Goal: Task Accomplishment & Management: Use online tool/utility

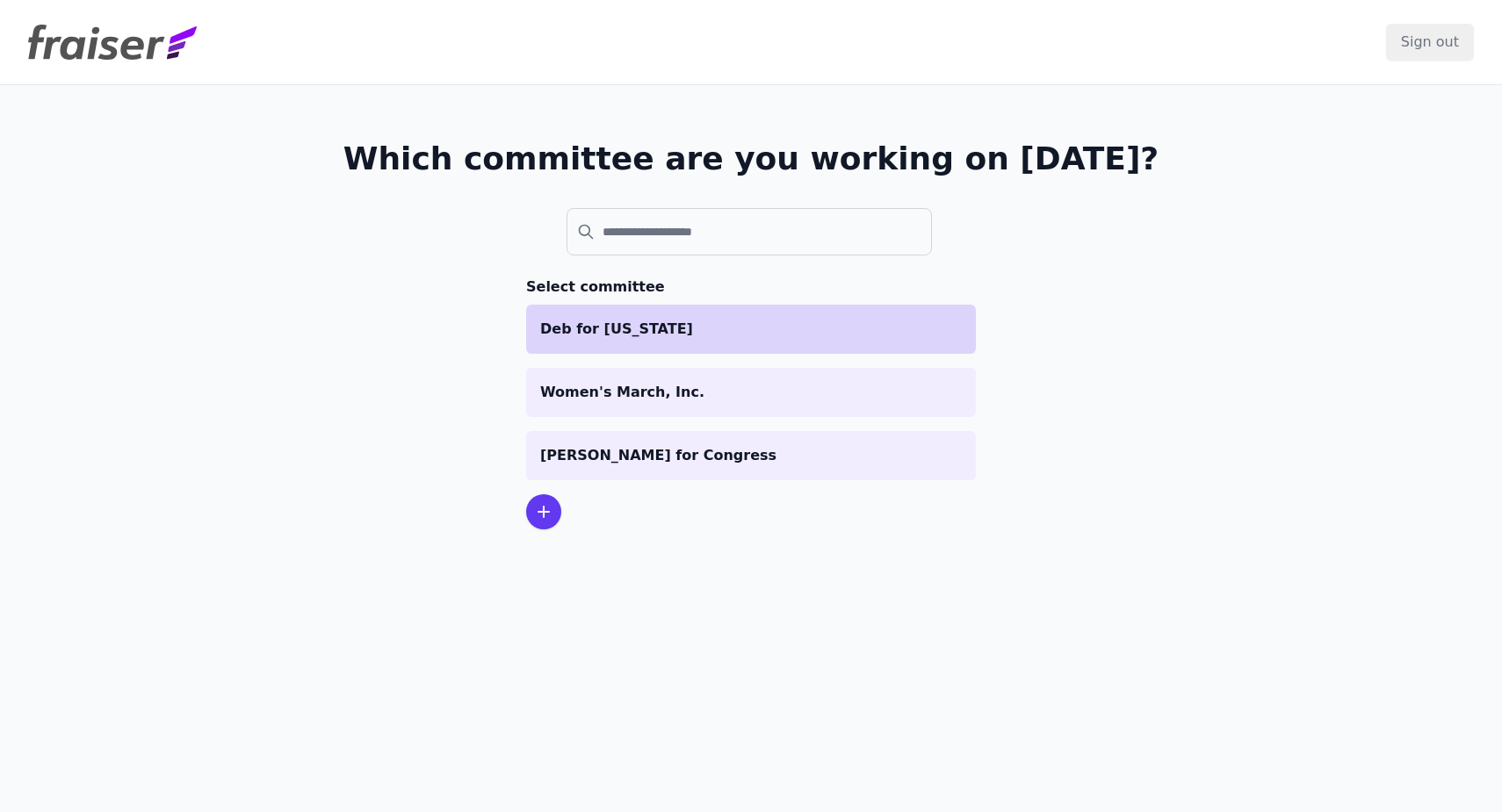
click at [673, 331] on p "Deb for [US_STATE]" at bounding box center [751, 328] width 422 height 21
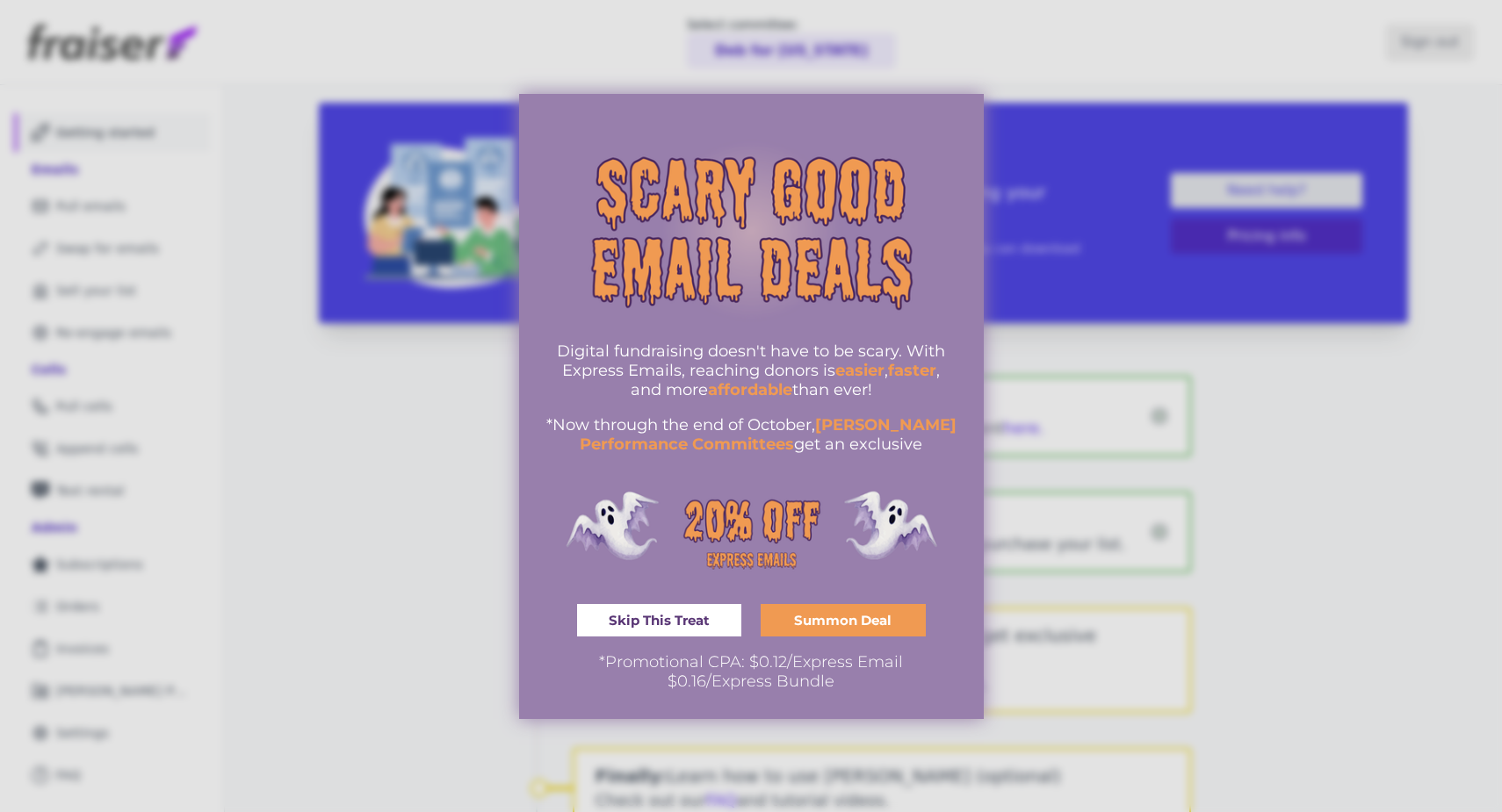
click at [638, 620] on span "Skip This Treat" at bounding box center [659, 620] width 101 height 14
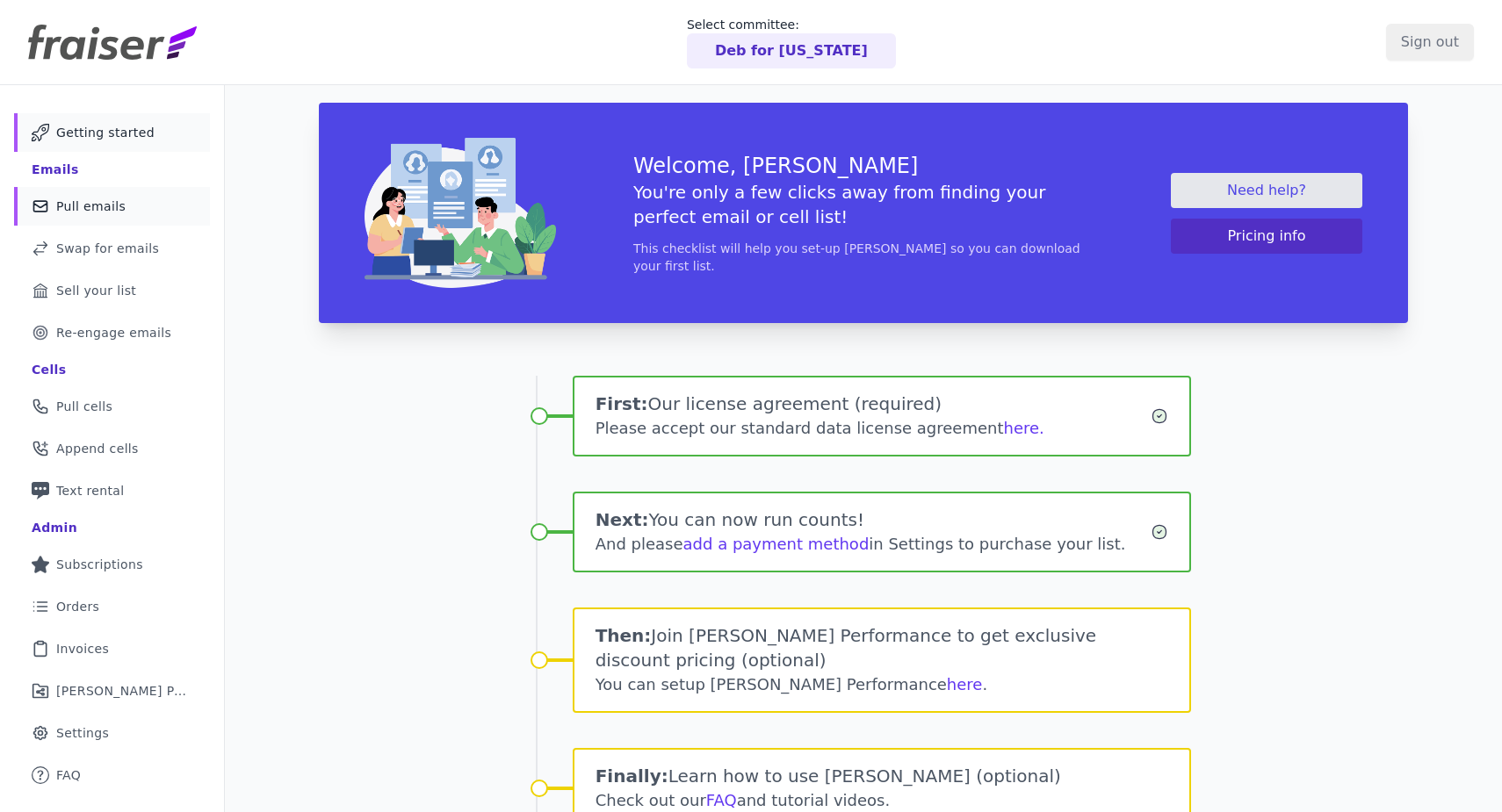
click at [108, 194] on link "Mail Icon Outline of a mail envelope Pull emails" at bounding box center [112, 206] width 196 height 39
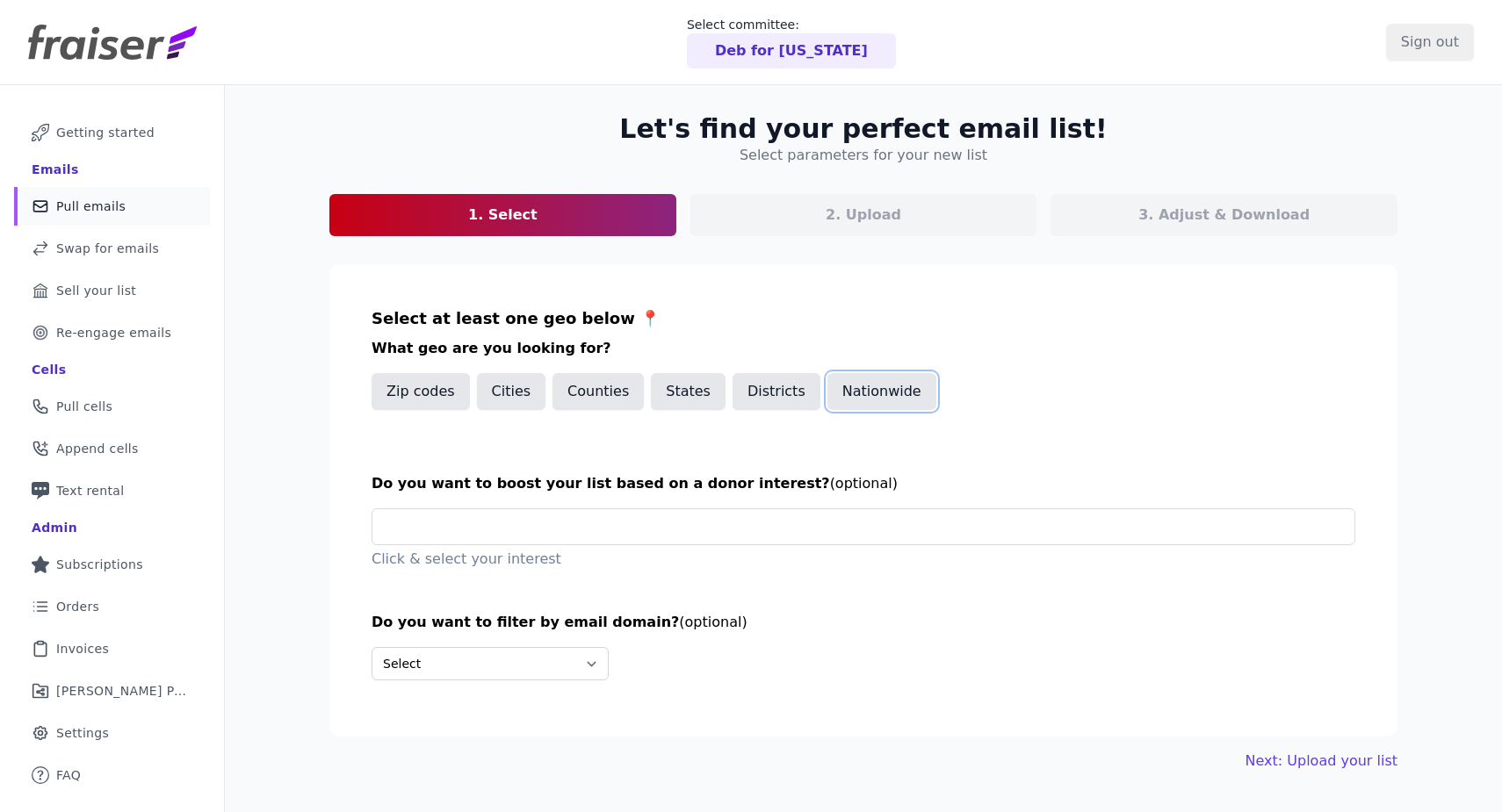
click at [849, 393] on button "Nationwide" at bounding box center [882, 391] width 109 height 37
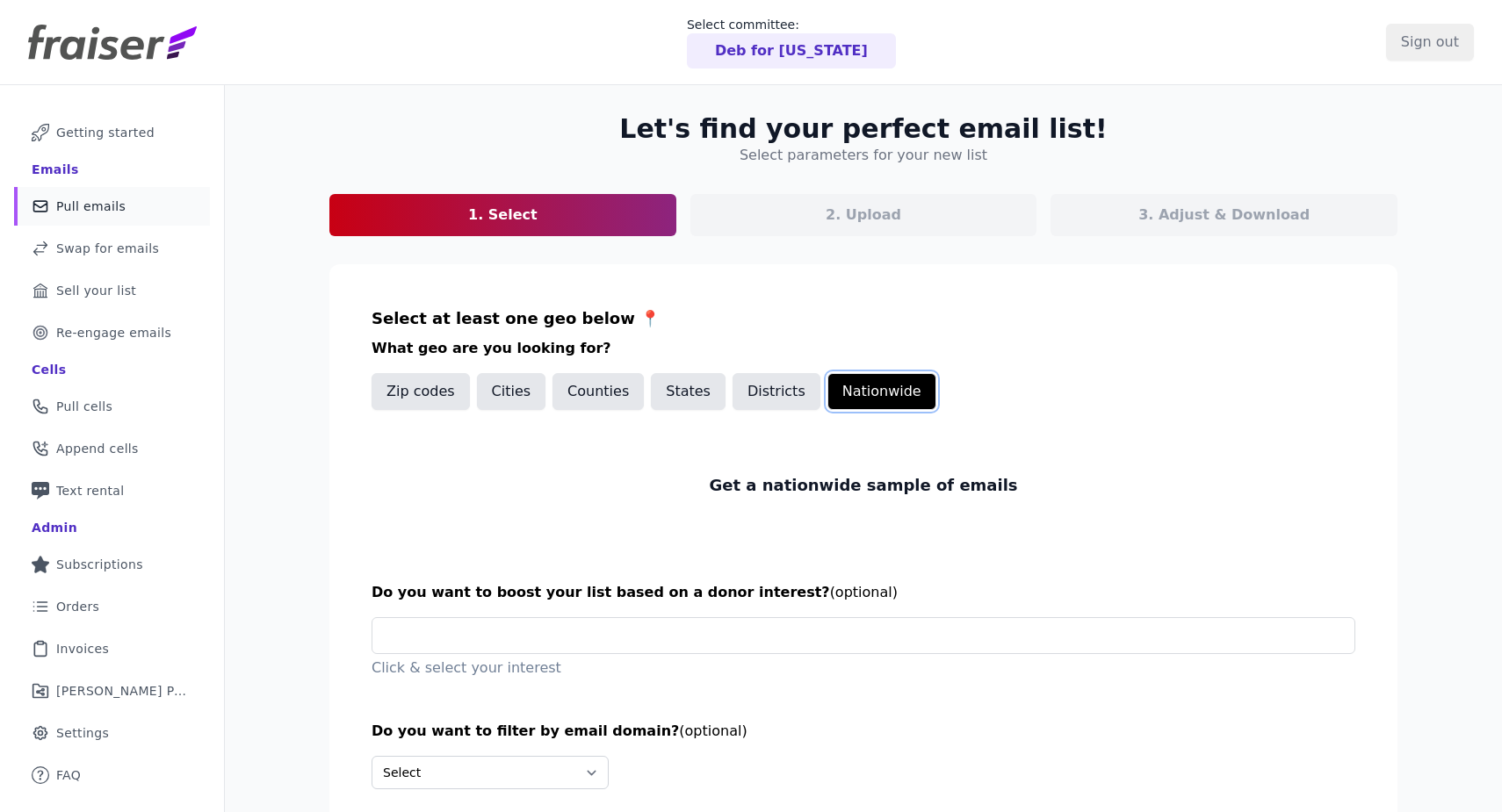
scroll to position [96, 0]
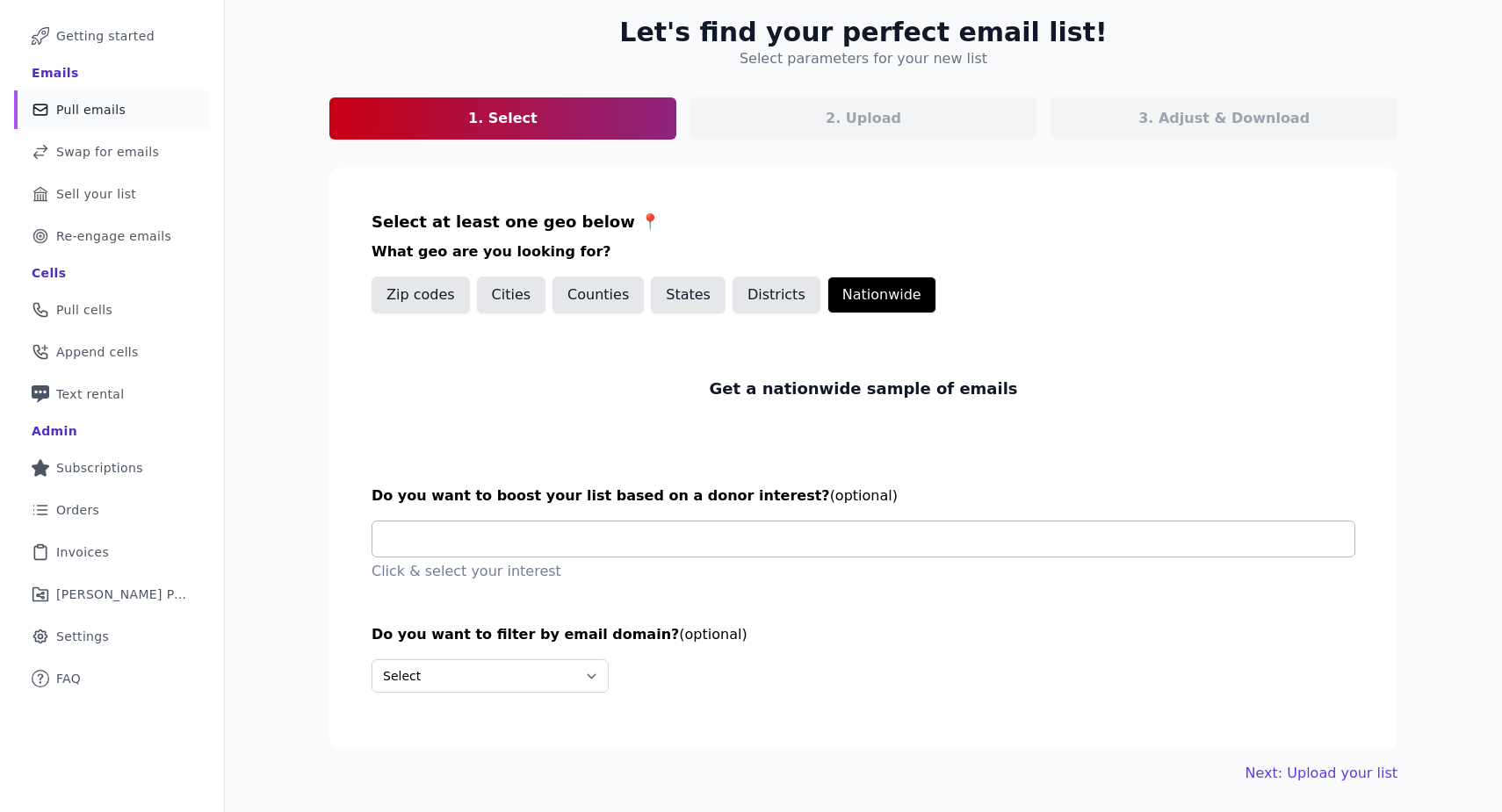
click at [810, 534] on input "text" at bounding box center [870, 539] width 967 height 35
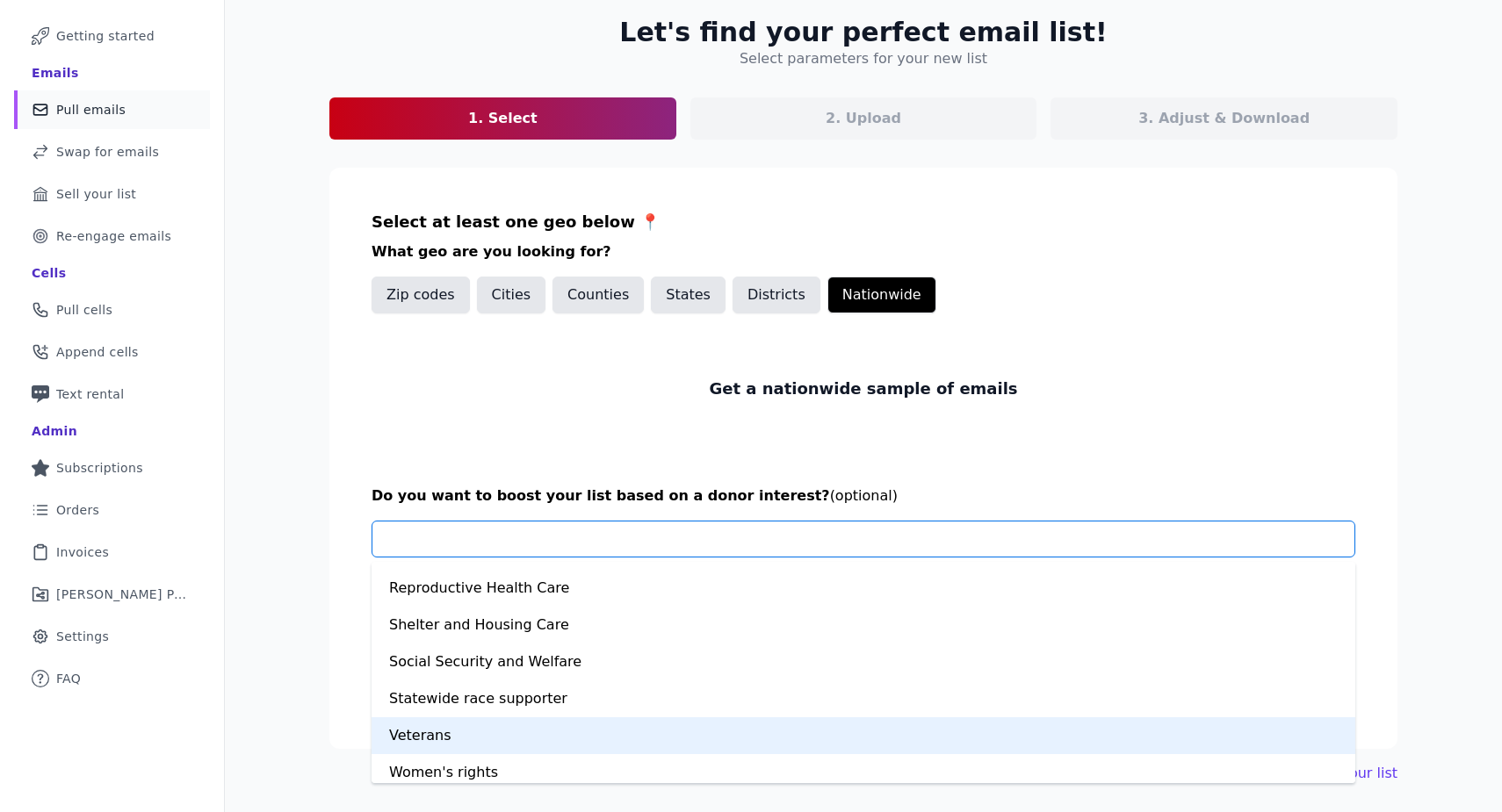
scroll to position [981, 0]
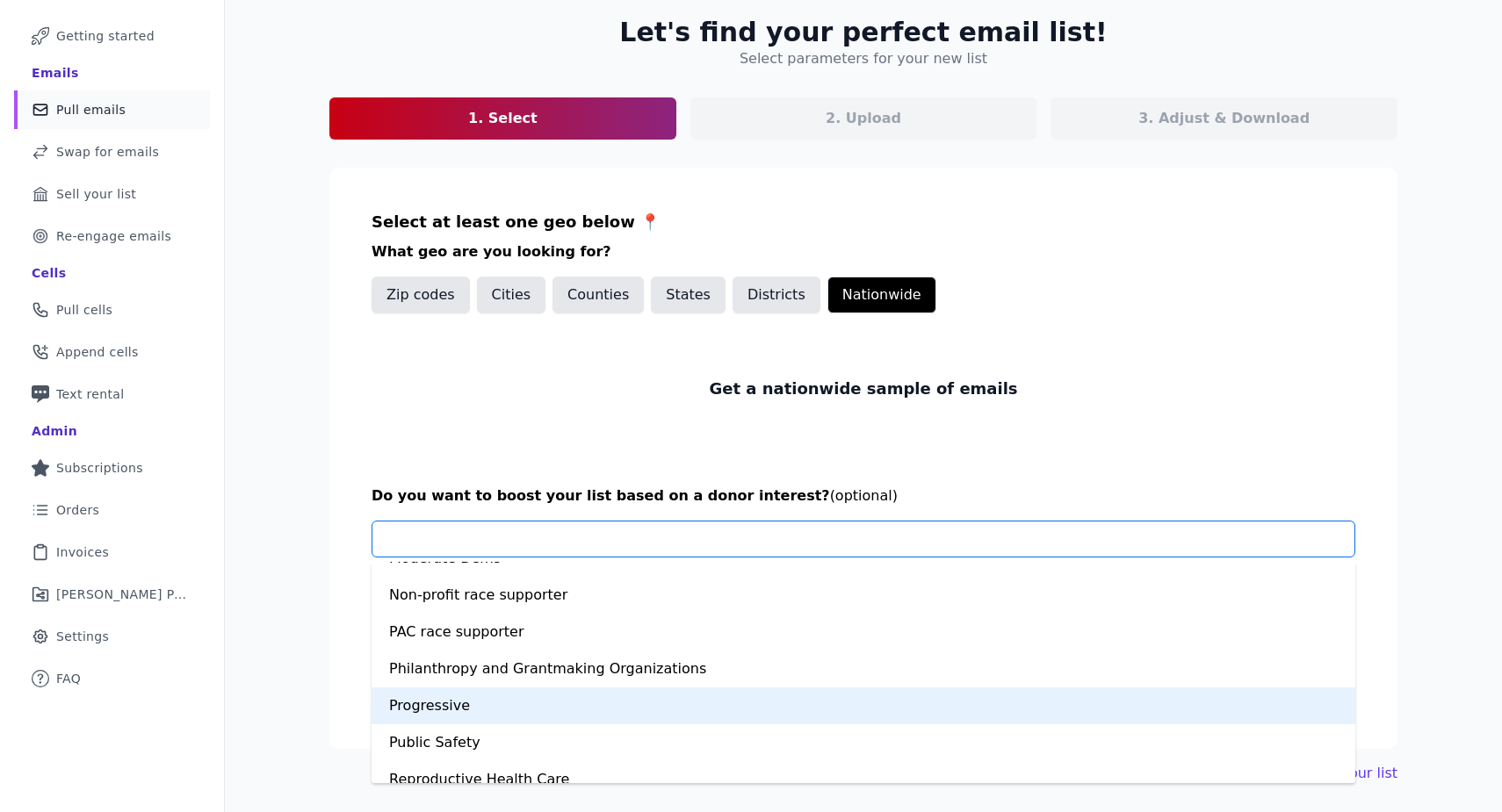
click at [690, 698] on div "Progressive" at bounding box center [863, 706] width 984 height 37
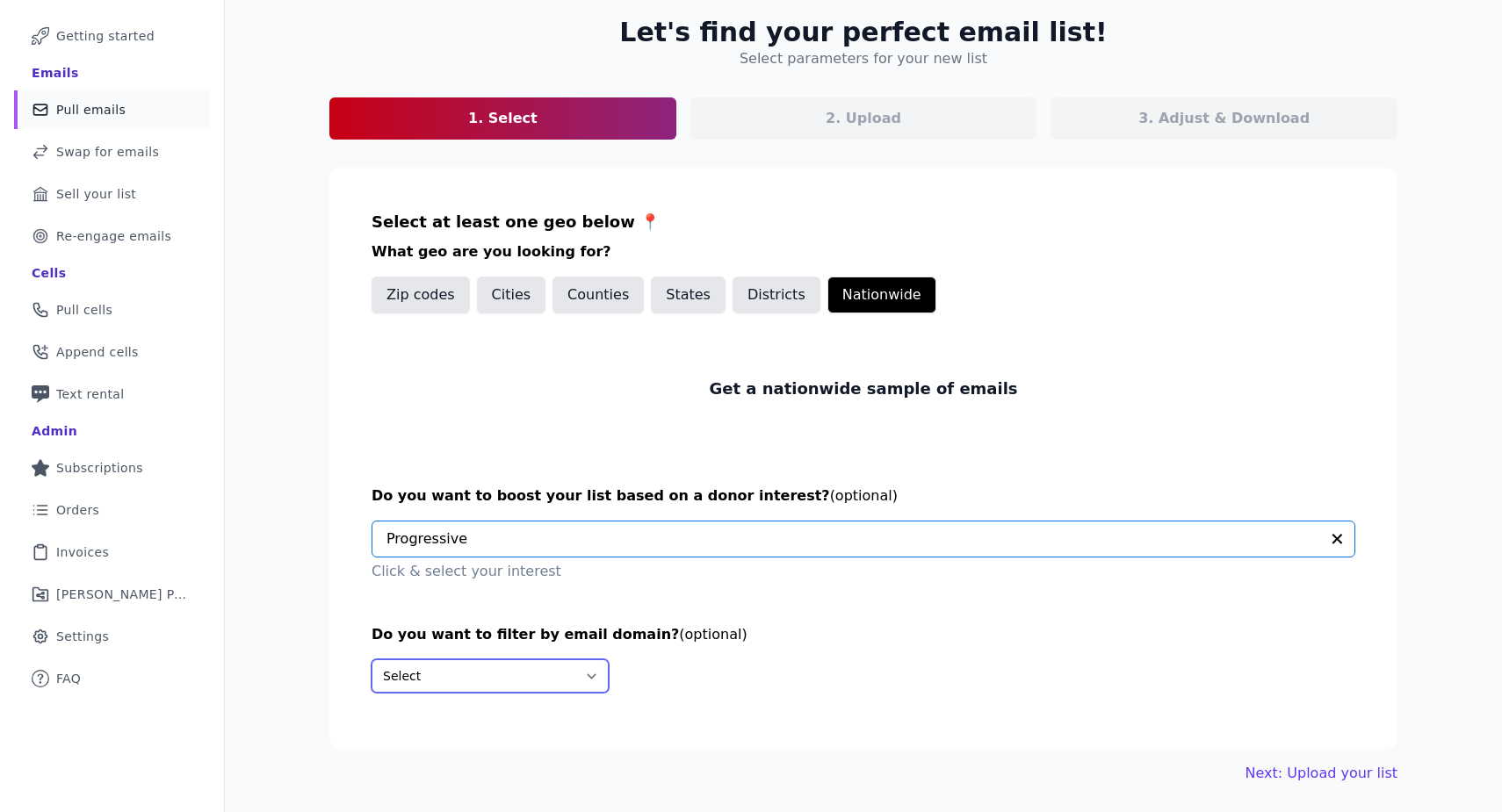
click at [499, 684] on select "Select Include only these domains Include none of these domains" at bounding box center [489, 676] width 237 height 34
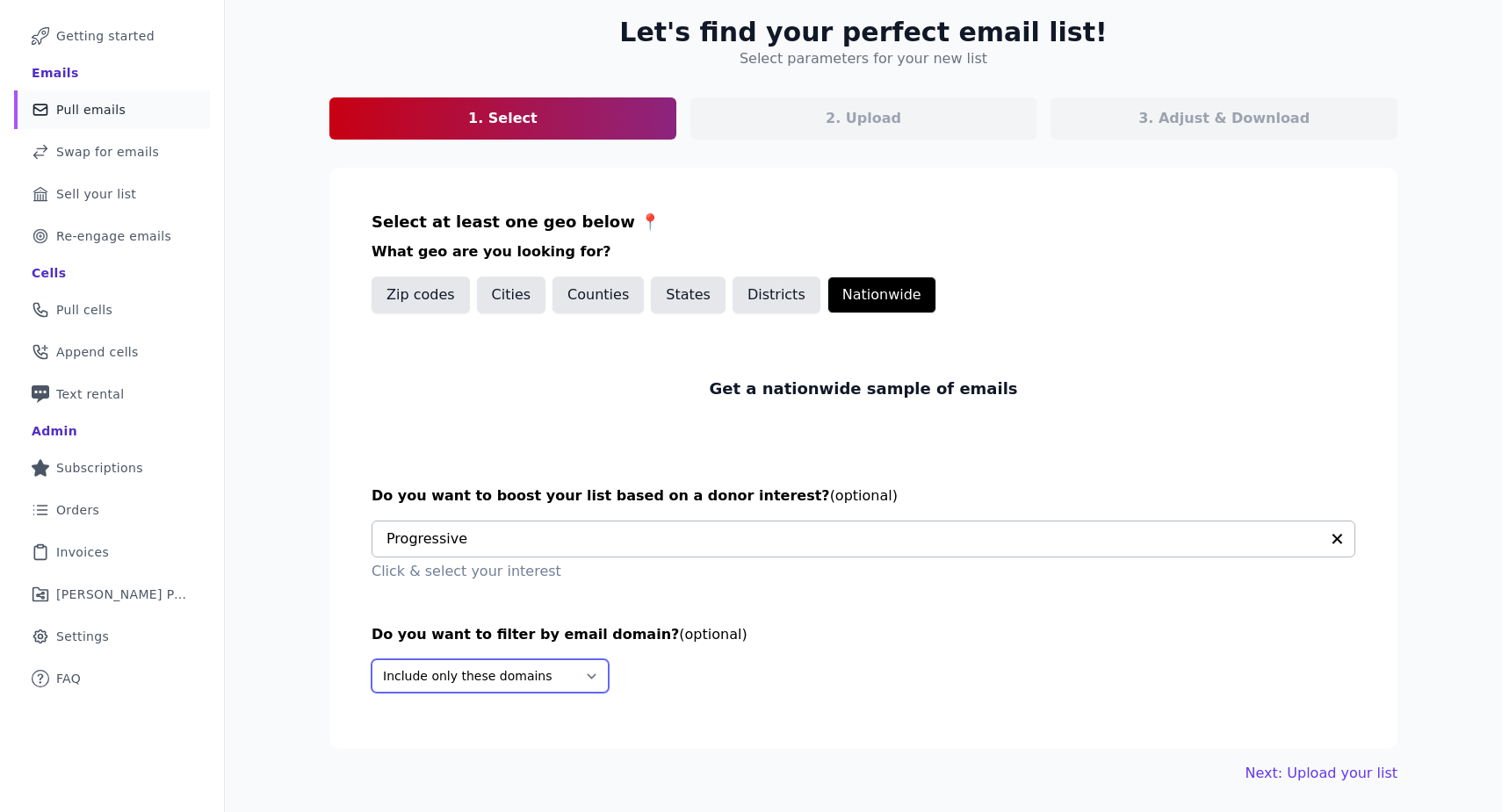
click at [371, 660] on select "Select Include only these domains Include none of these domains" at bounding box center [489, 676] width 237 height 34
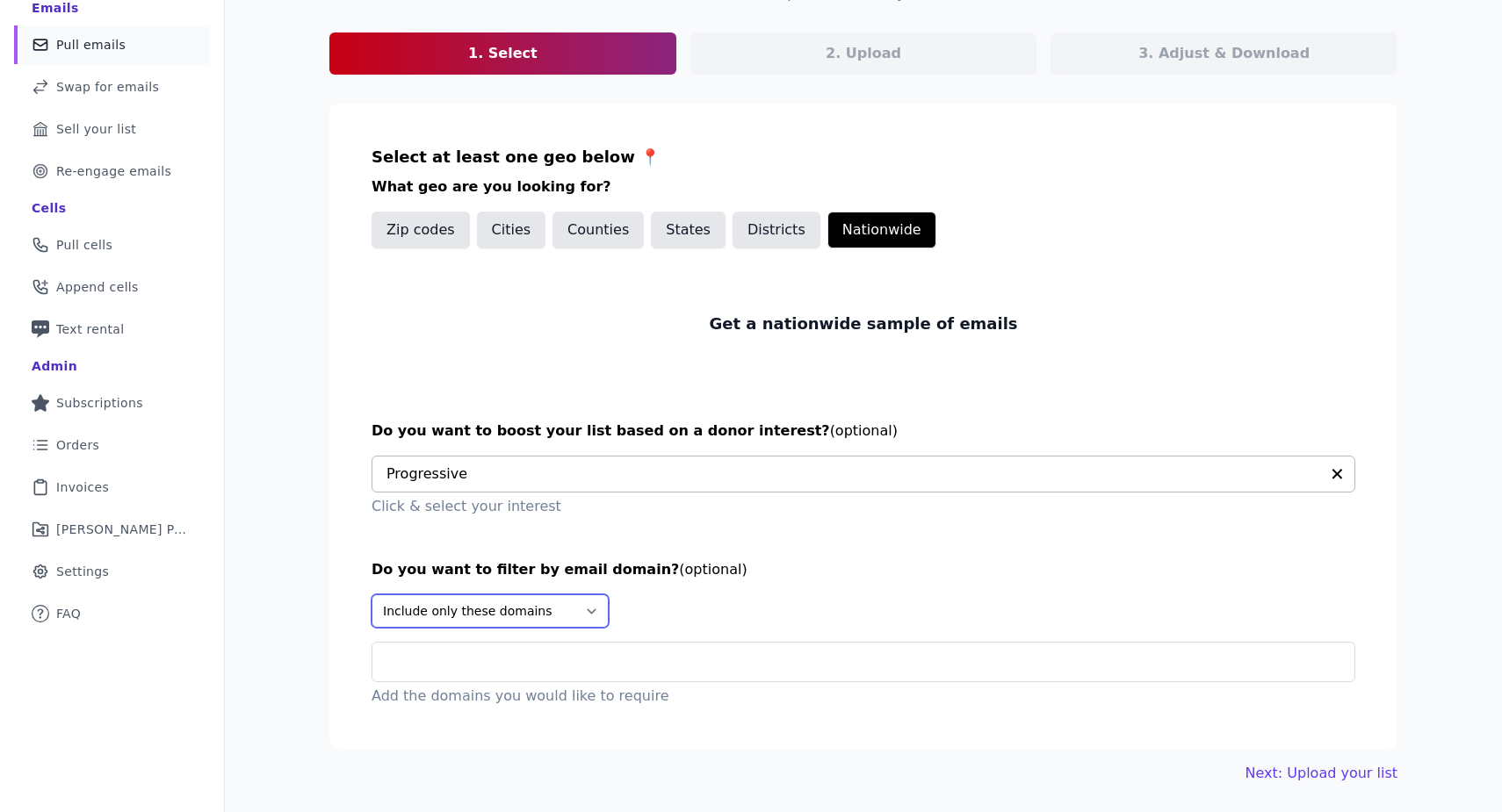
click at [500, 616] on select "Select Include only these domains Include none of these domains" at bounding box center [489, 611] width 237 height 34
select select "Exclude"
click at [371, 594] on select "Select Include only these domains Include none of these domains" at bounding box center [489, 611] width 237 height 34
click at [648, 667] on input "text" at bounding box center [870, 661] width 967 height 21
click at [752, 649] on div at bounding box center [870, 661] width 967 height 39
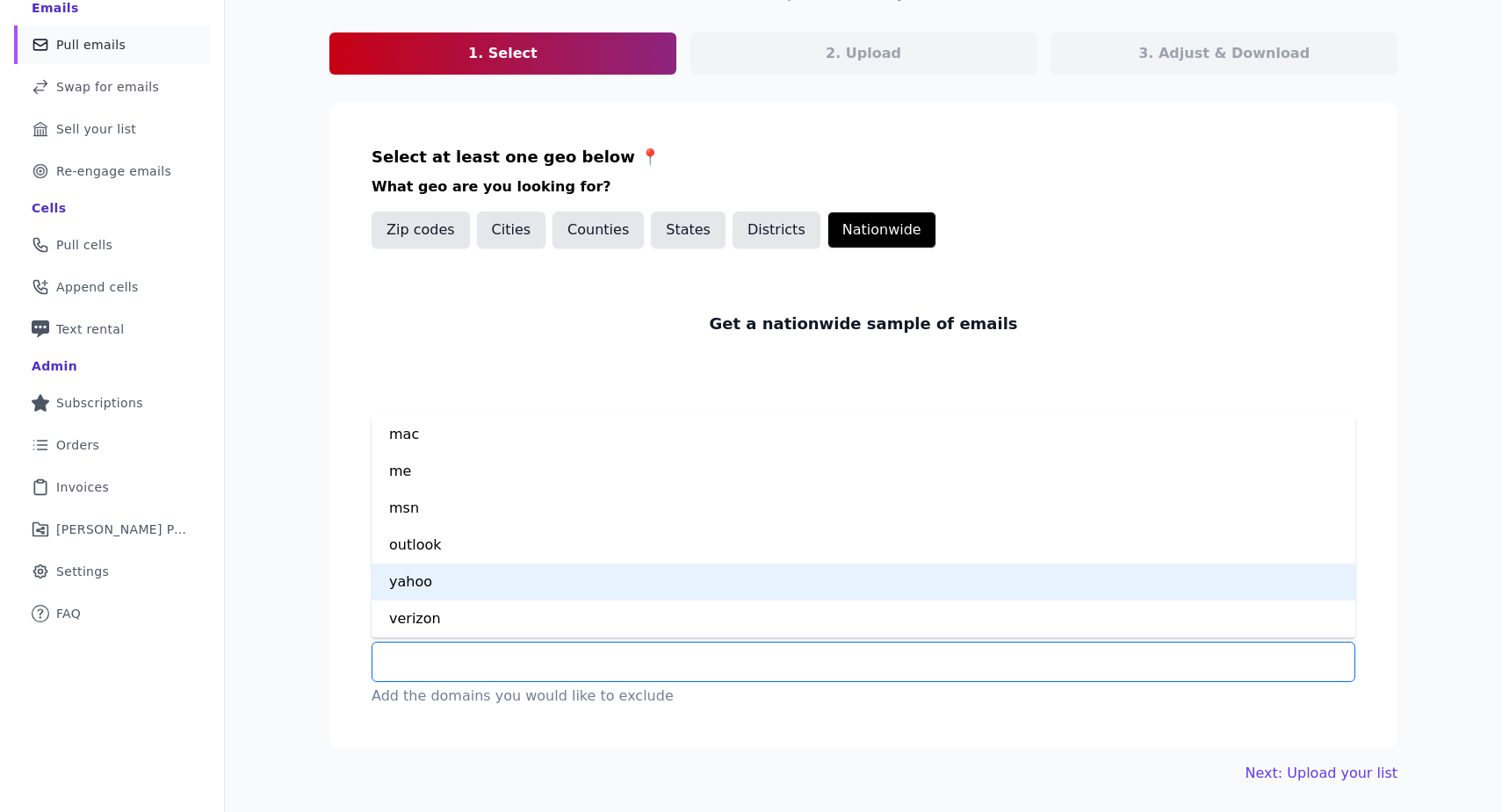
scroll to position [0, 0]
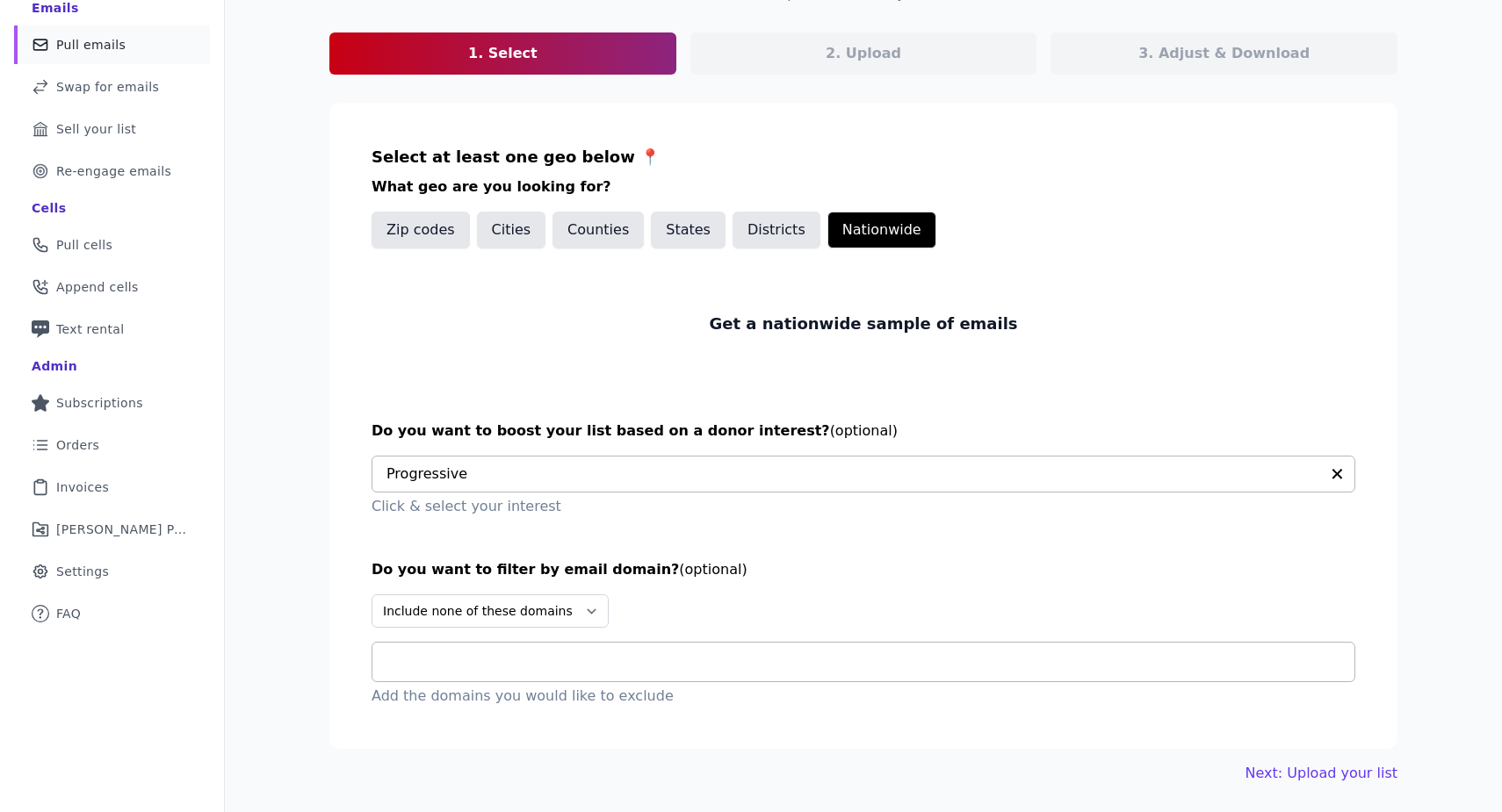
click at [700, 650] on div at bounding box center [870, 661] width 967 height 39
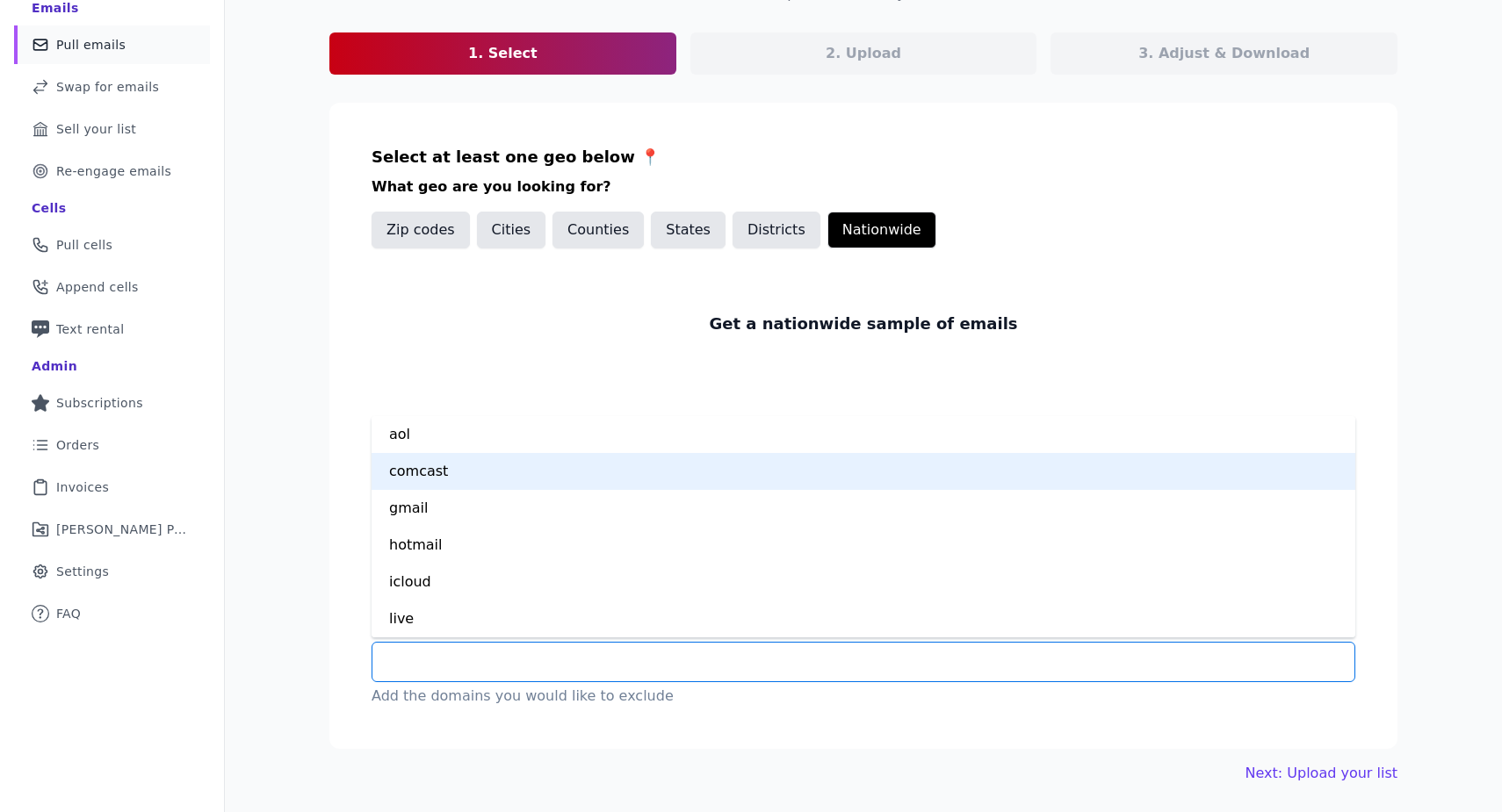
click at [540, 483] on div "comcast" at bounding box center [863, 471] width 984 height 37
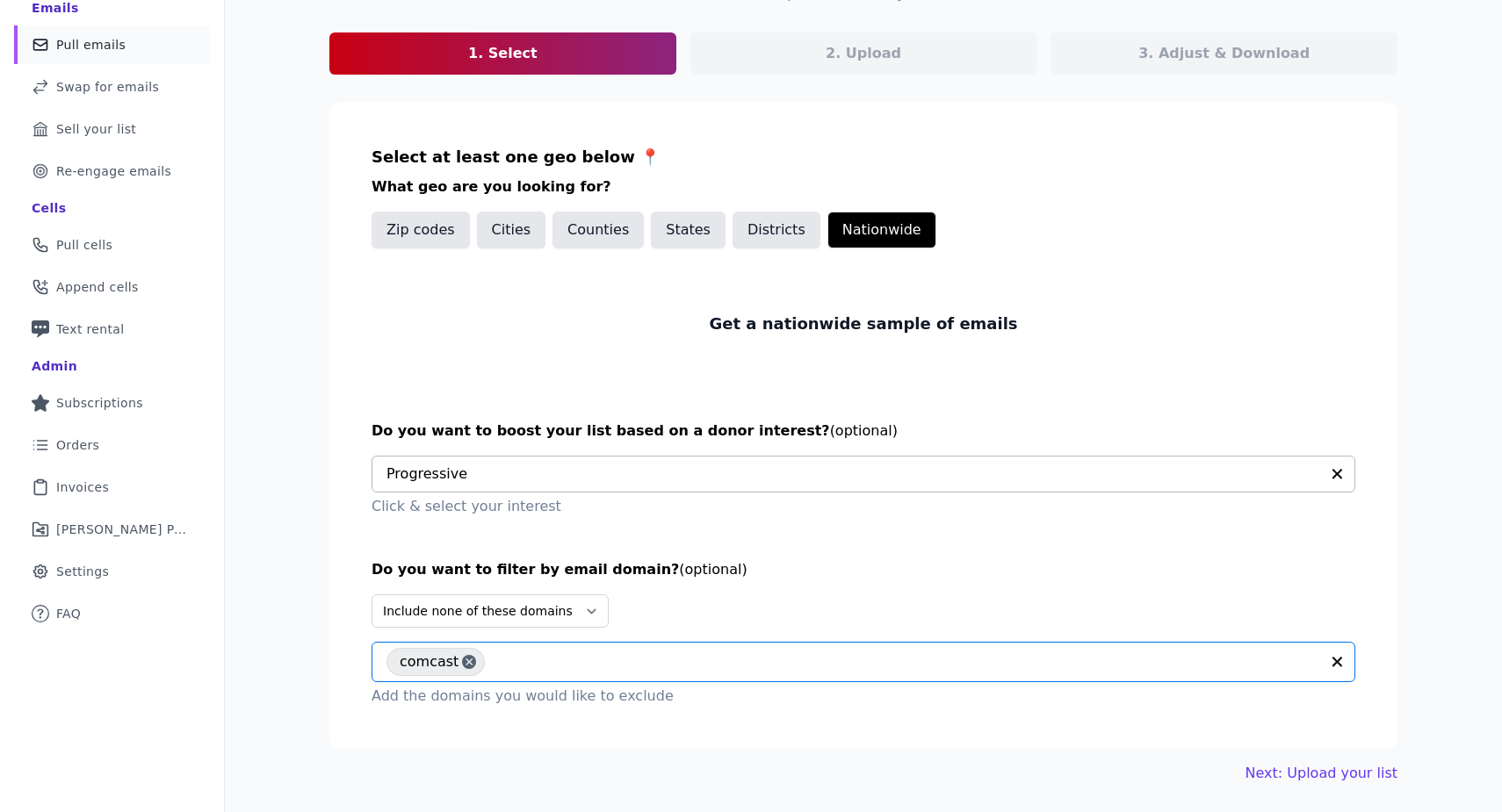
click at [585, 667] on input "text" at bounding box center [907, 661] width 826 height 21
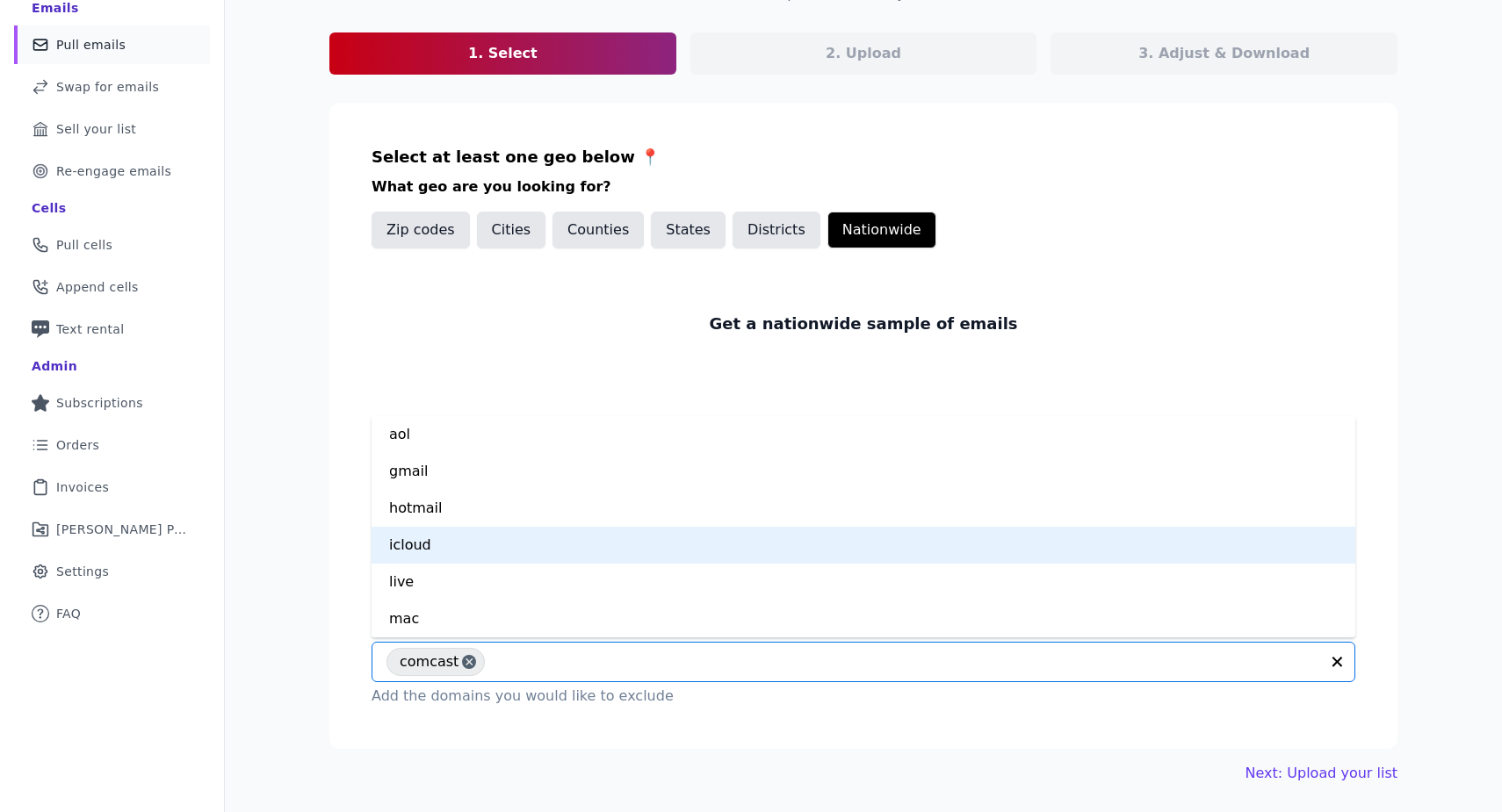
click at [589, 531] on div "icloud" at bounding box center [863, 545] width 984 height 37
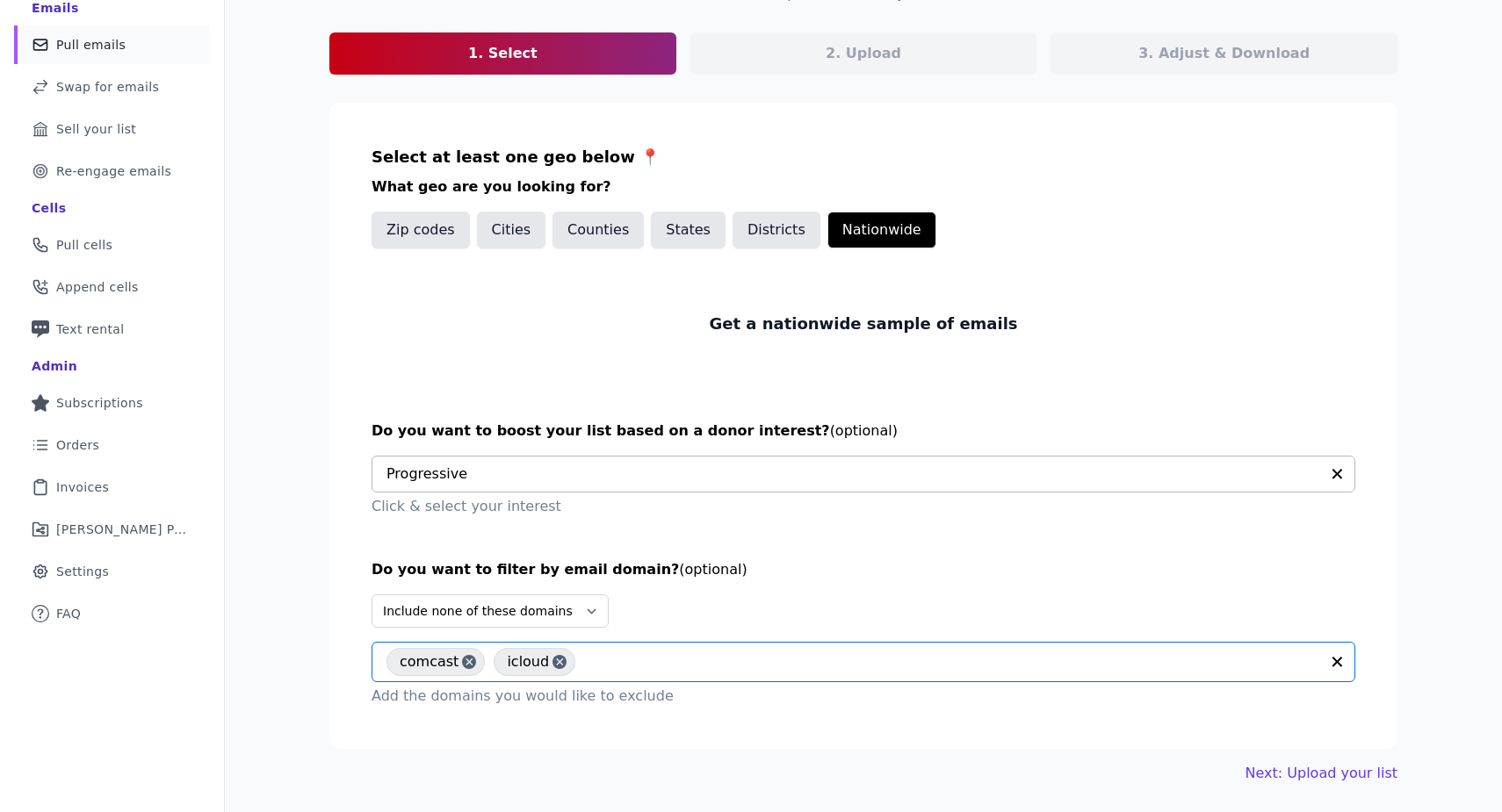
click at [608, 665] on input "text" at bounding box center [952, 661] width 735 height 21
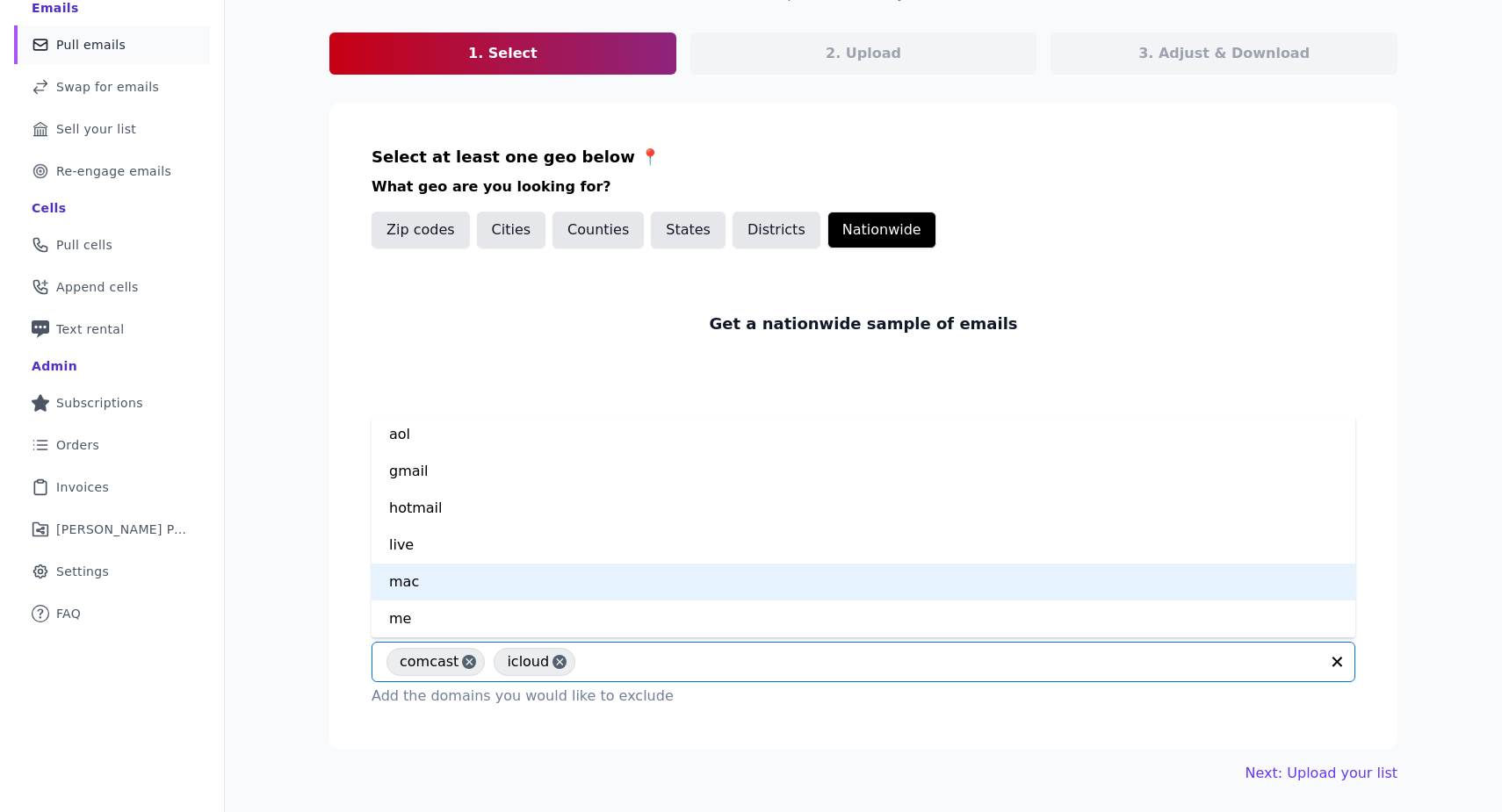
click at [555, 571] on div "mac" at bounding box center [863, 582] width 984 height 37
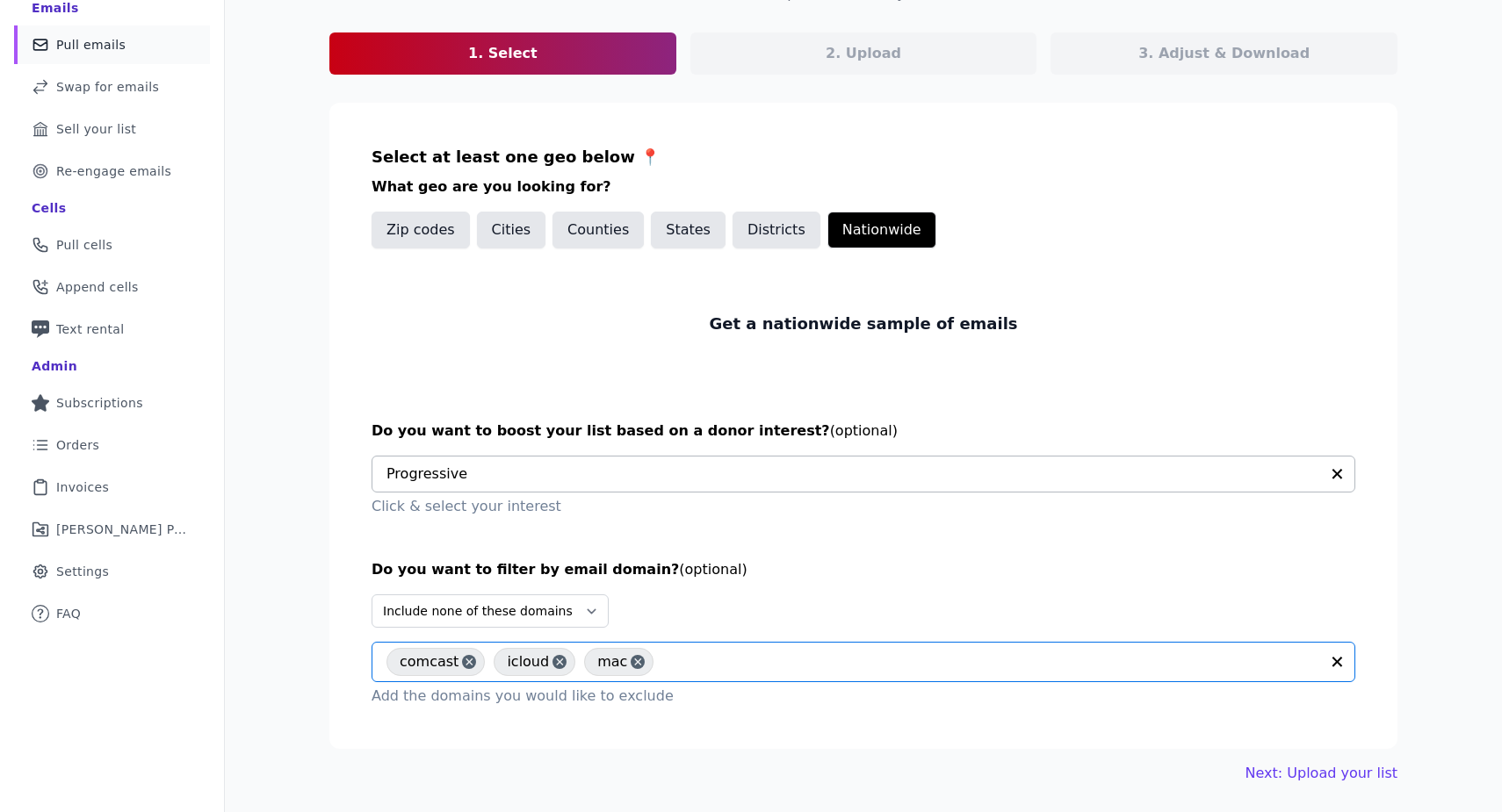
click at [701, 666] on input "text" at bounding box center [991, 661] width 657 height 21
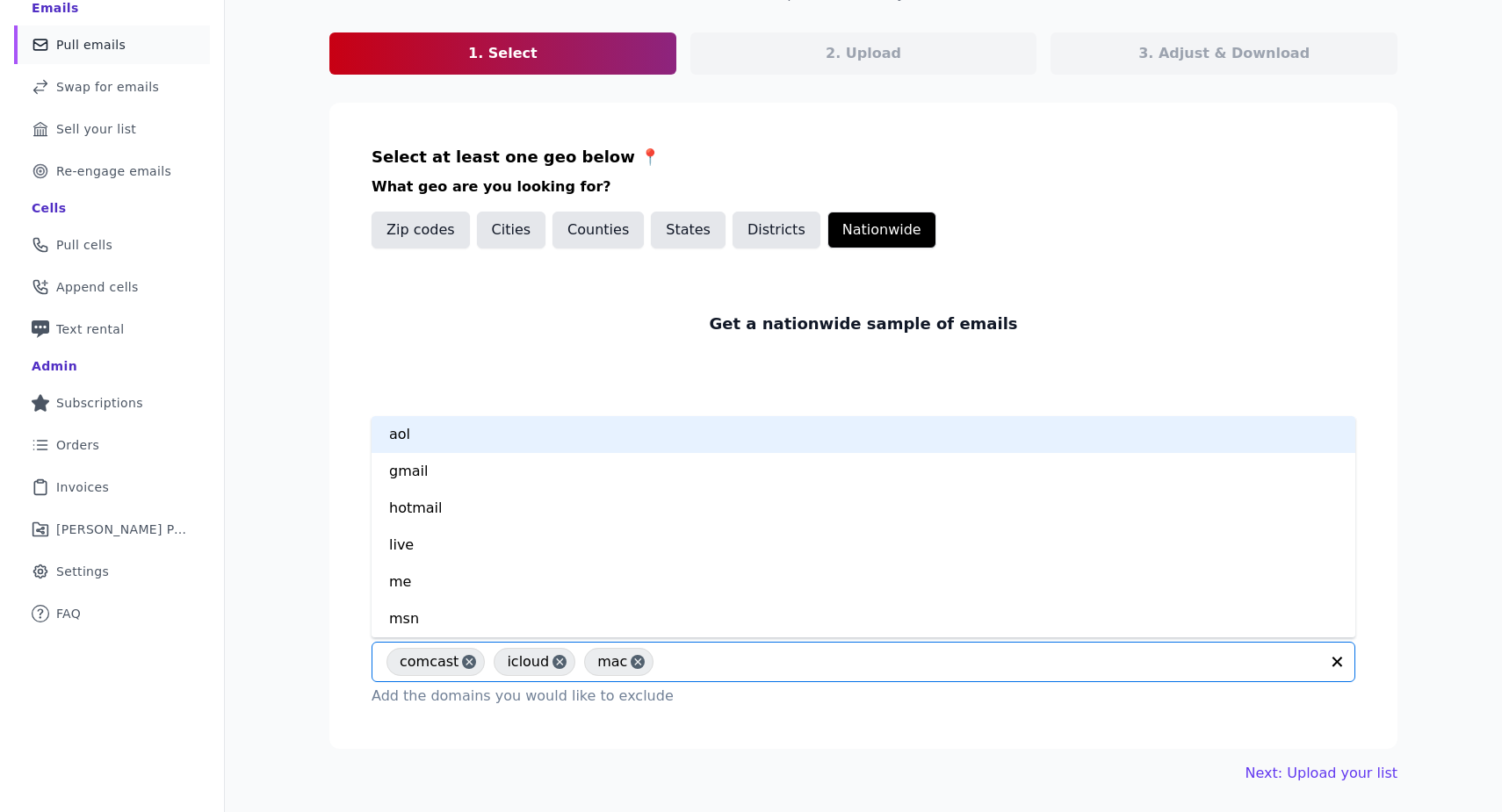
scroll to position [73, 0]
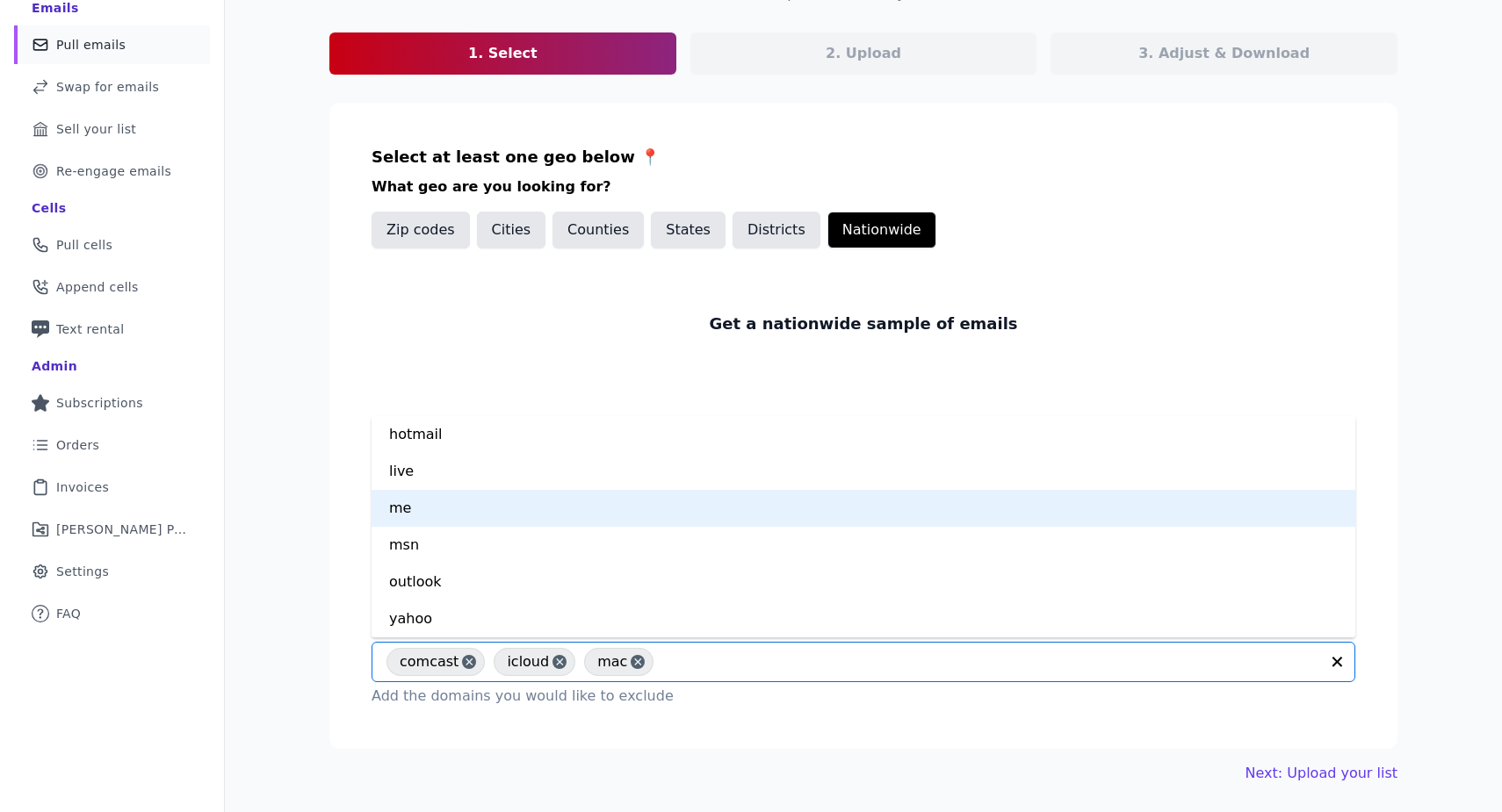
click at [506, 505] on div "me" at bounding box center [863, 508] width 984 height 37
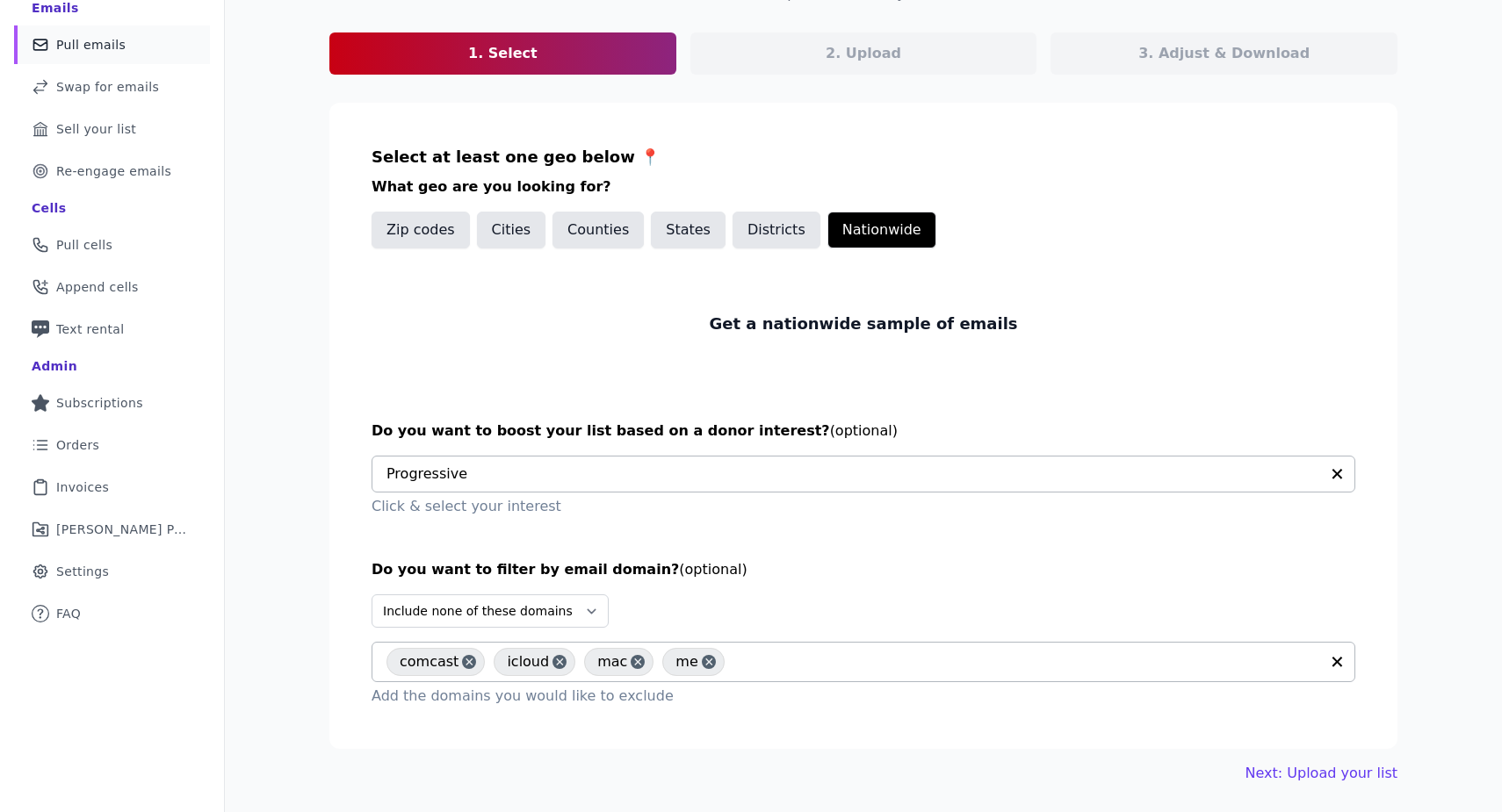
click at [778, 647] on div "comcast icloud mac me" at bounding box center [853, 661] width 933 height 39
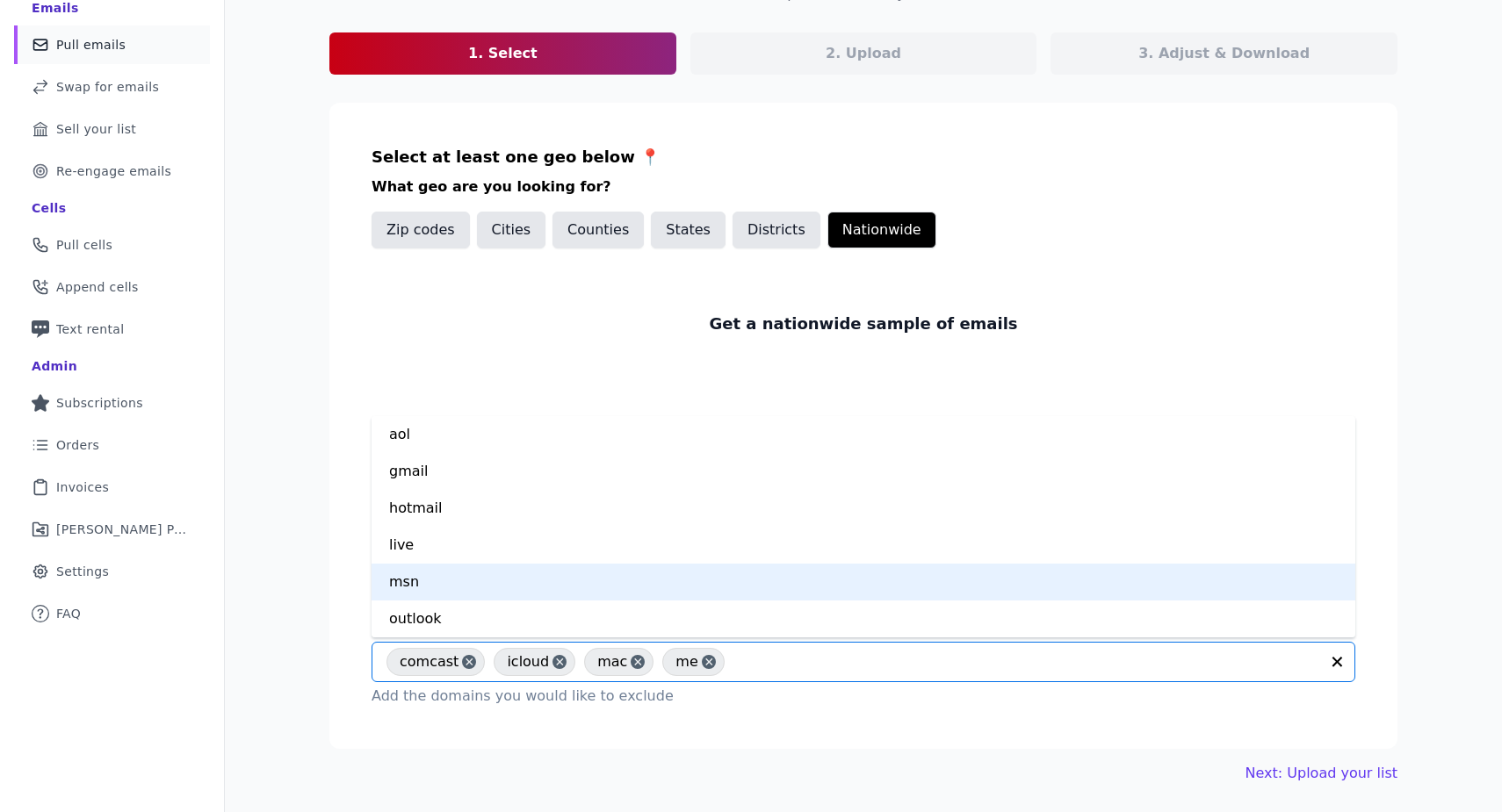
click at [539, 584] on div "msn" at bounding box center [863, 582] width 984 height 37
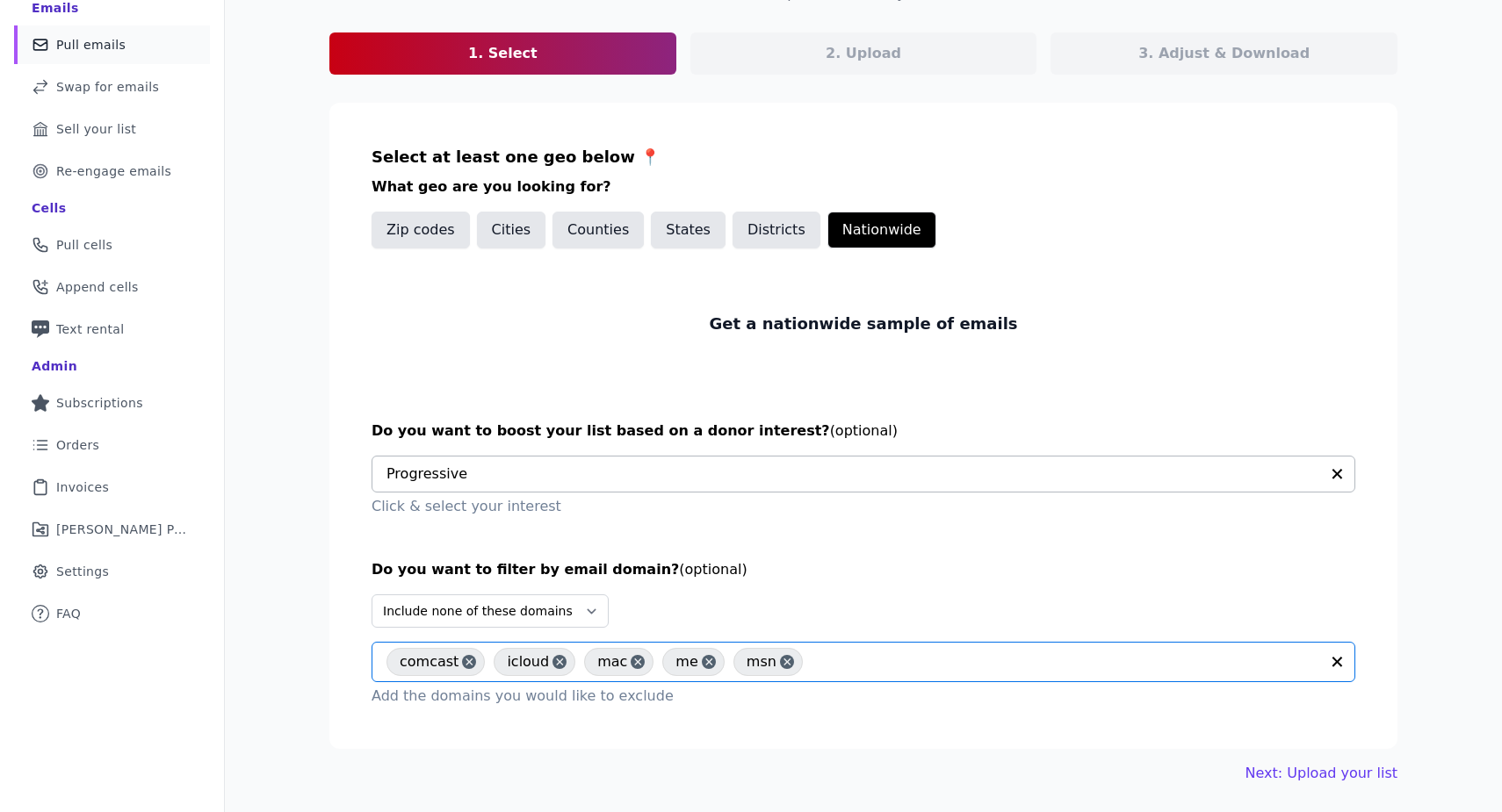
click at [852, 661] on input "text" at bounding box center [1065, 661] width 507 height 21
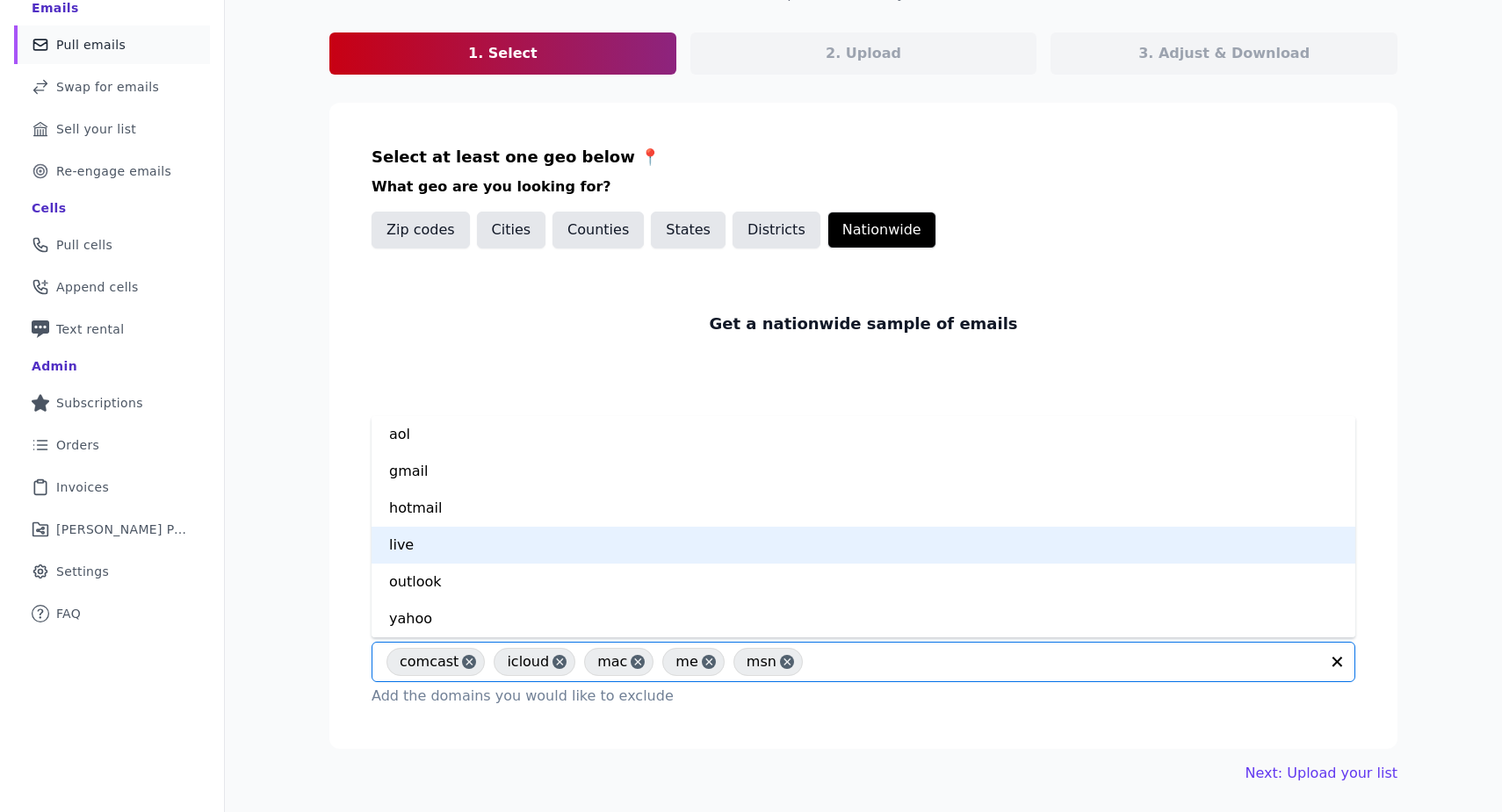
click at [536, 549] on div "live" at bounding box center [863, 545] width 984 height 37
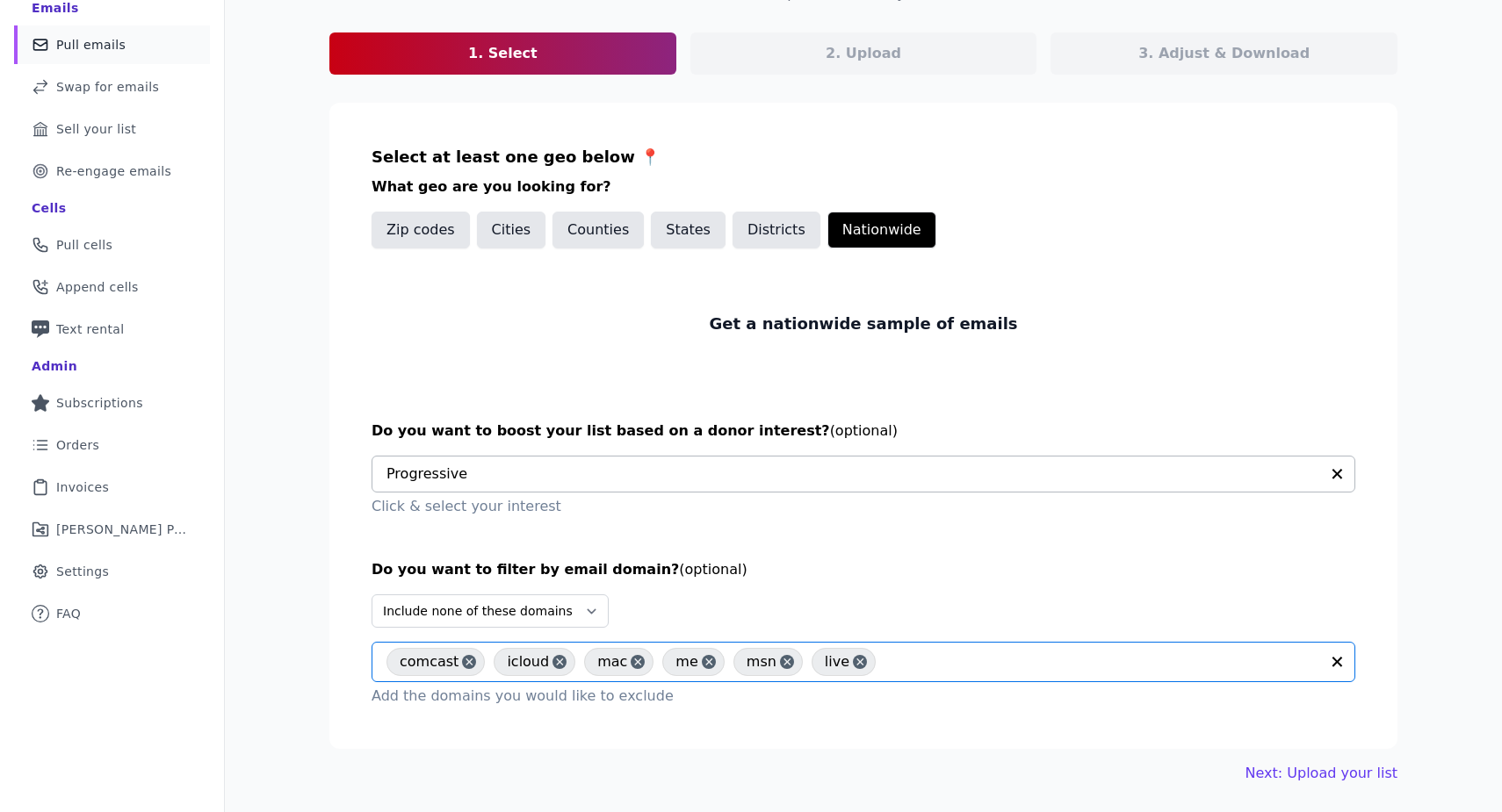
click at [922, 651] on input "text" at bounding box center [1102, 661] width 435 height 21
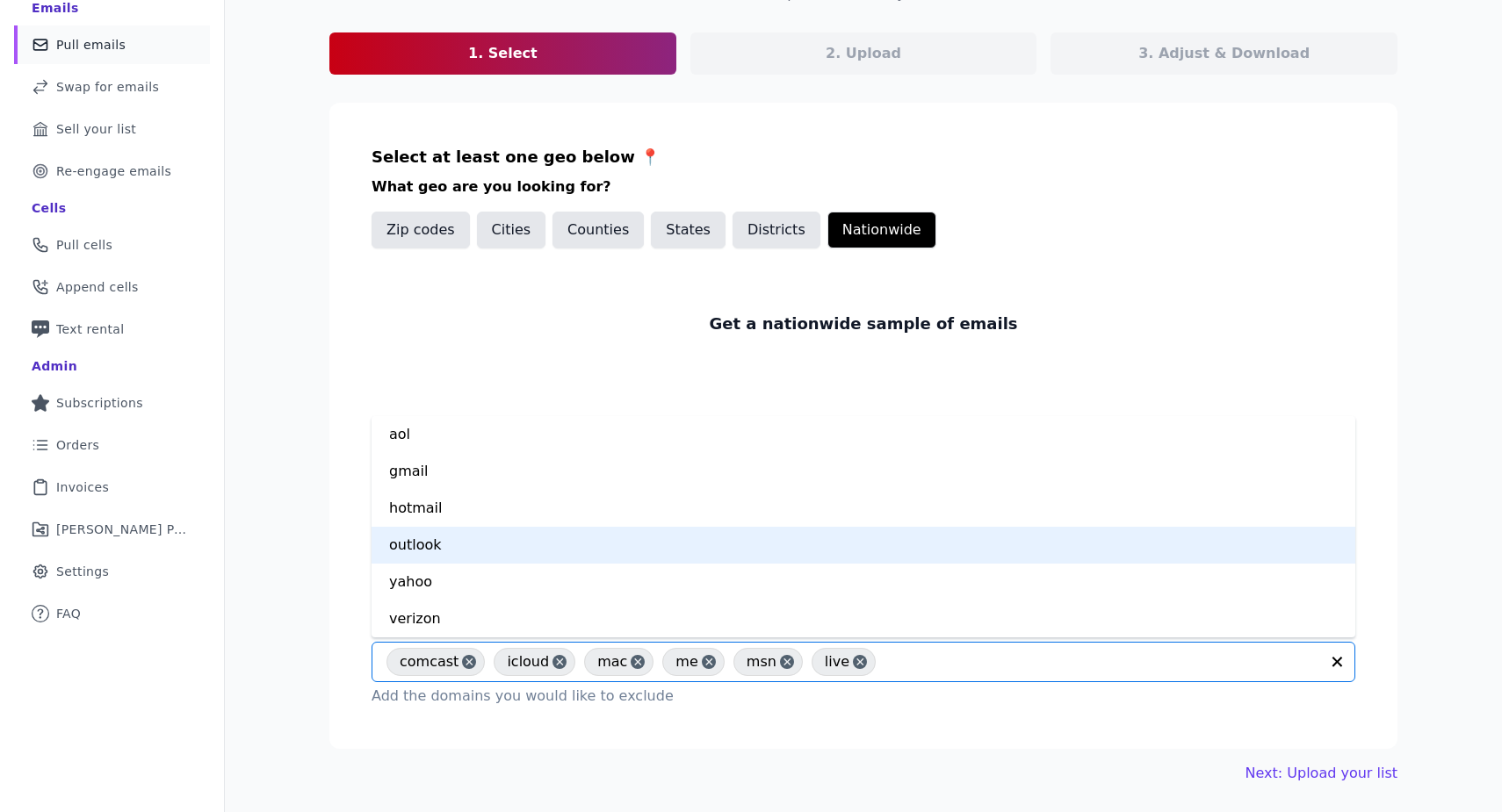
click at [575, 544] on div "outlook" at bounding box center [863, 545] width 984 height 37
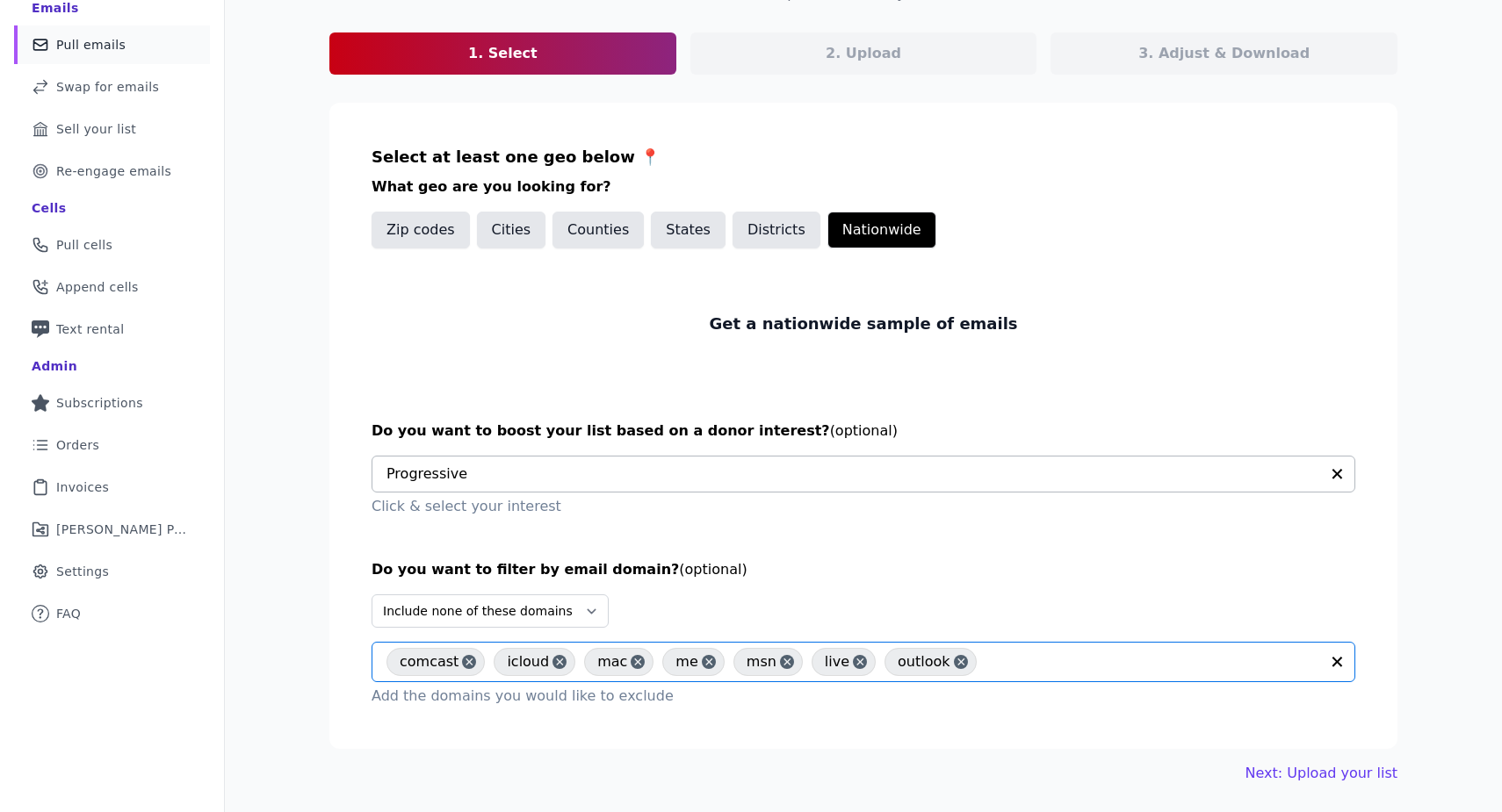
click at [1046, 667] on input "text" at bounding box center [1153, 661] width 334 height 21
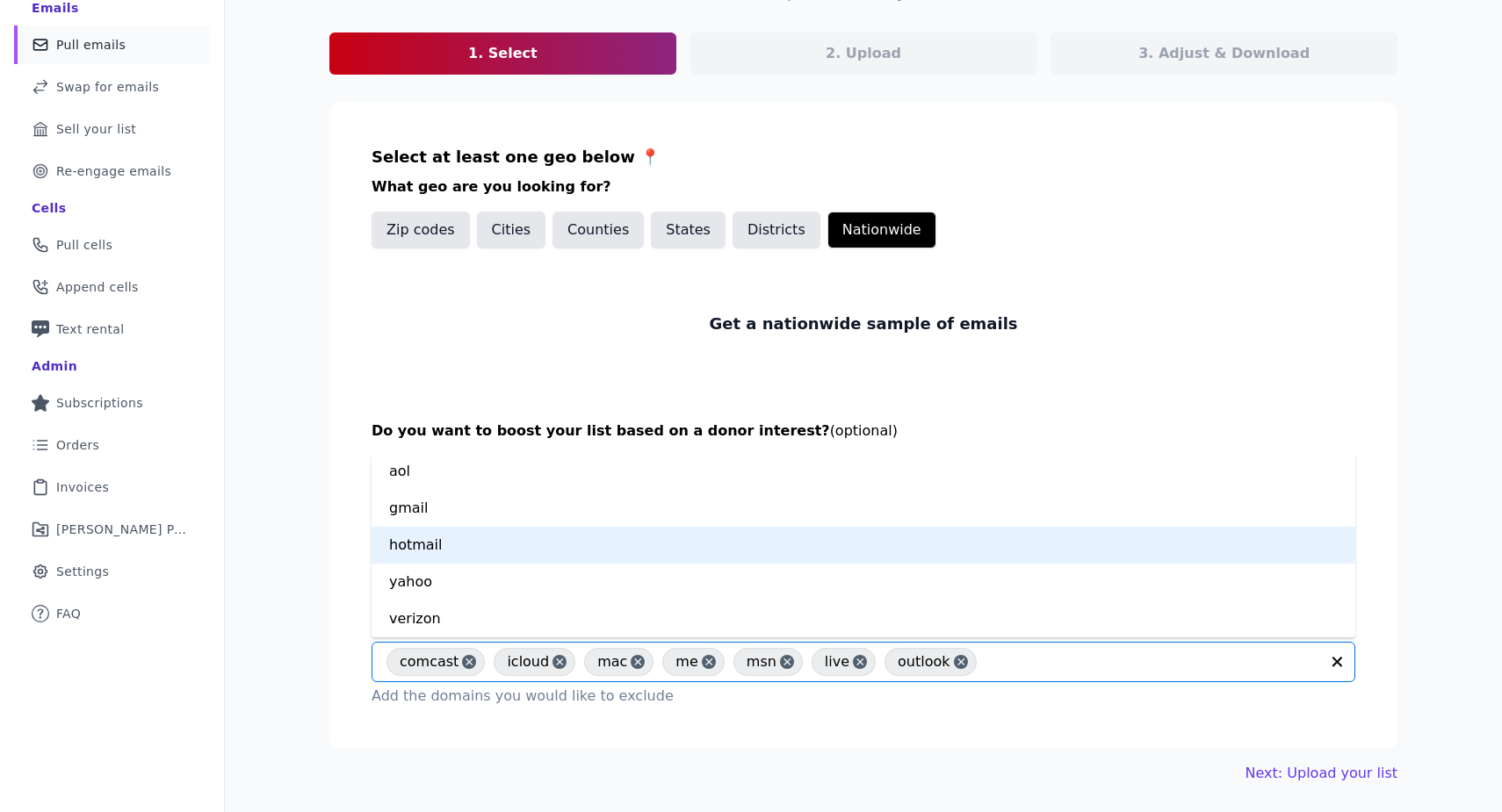
click at [540, 547] on div "hotmail" at bounding box center [863, 545] width 984 height 37
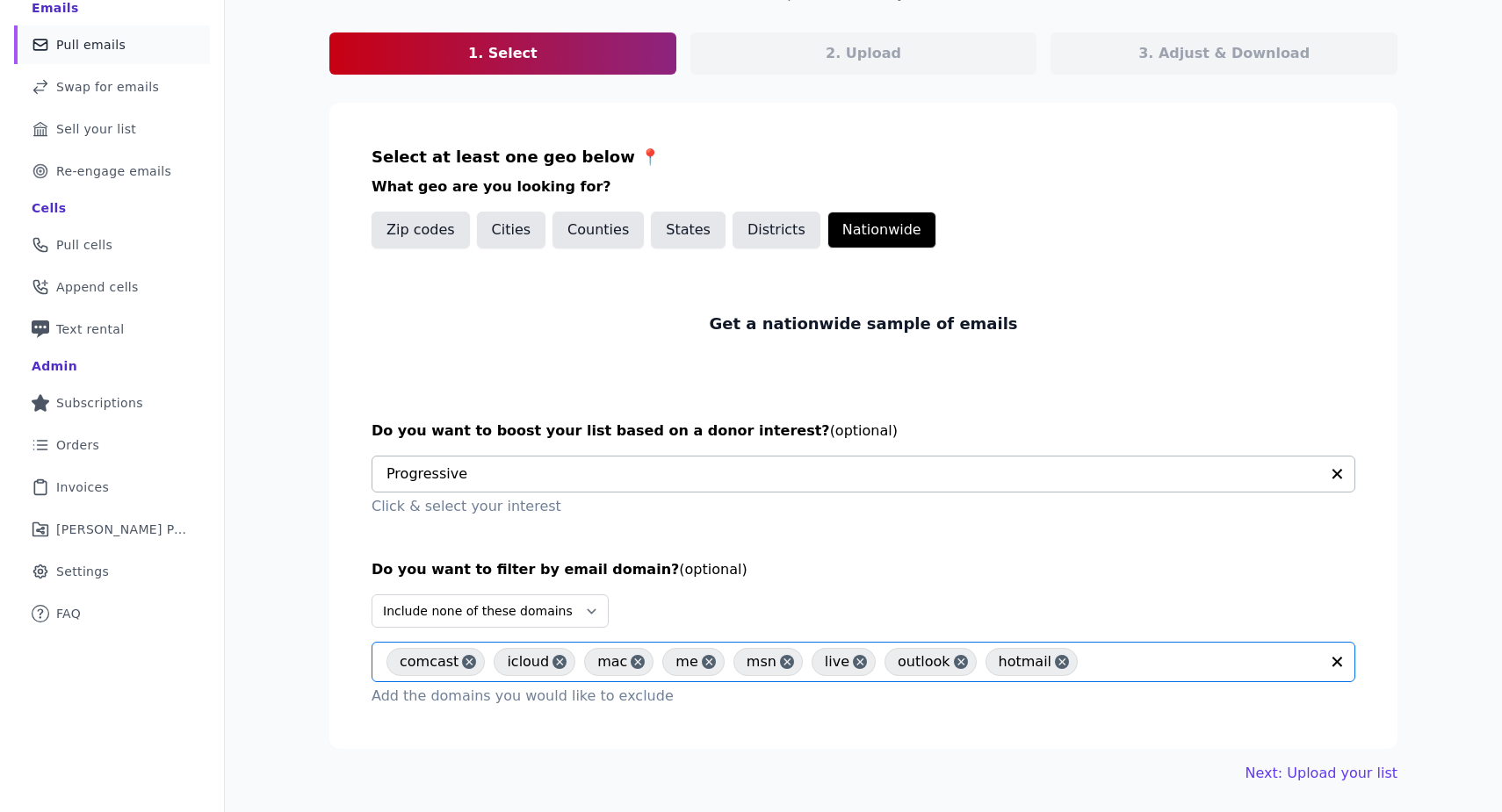
click at [1095, 660] on input "text" at bounding box center [1203, 661] width 232 height 21
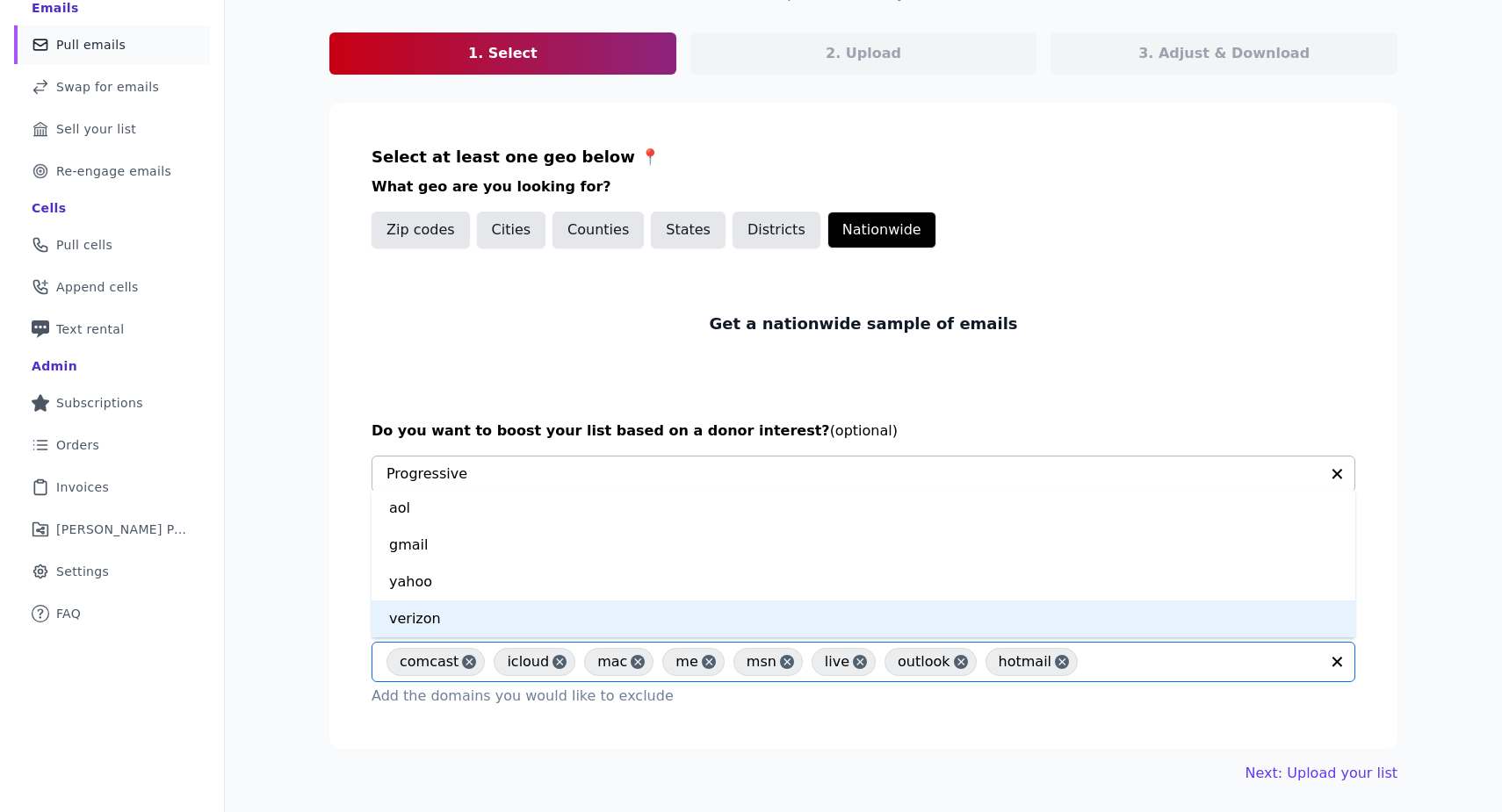
click at [834, 616] on div "verizon" at bounding box center [863, 619] width 984 height 37
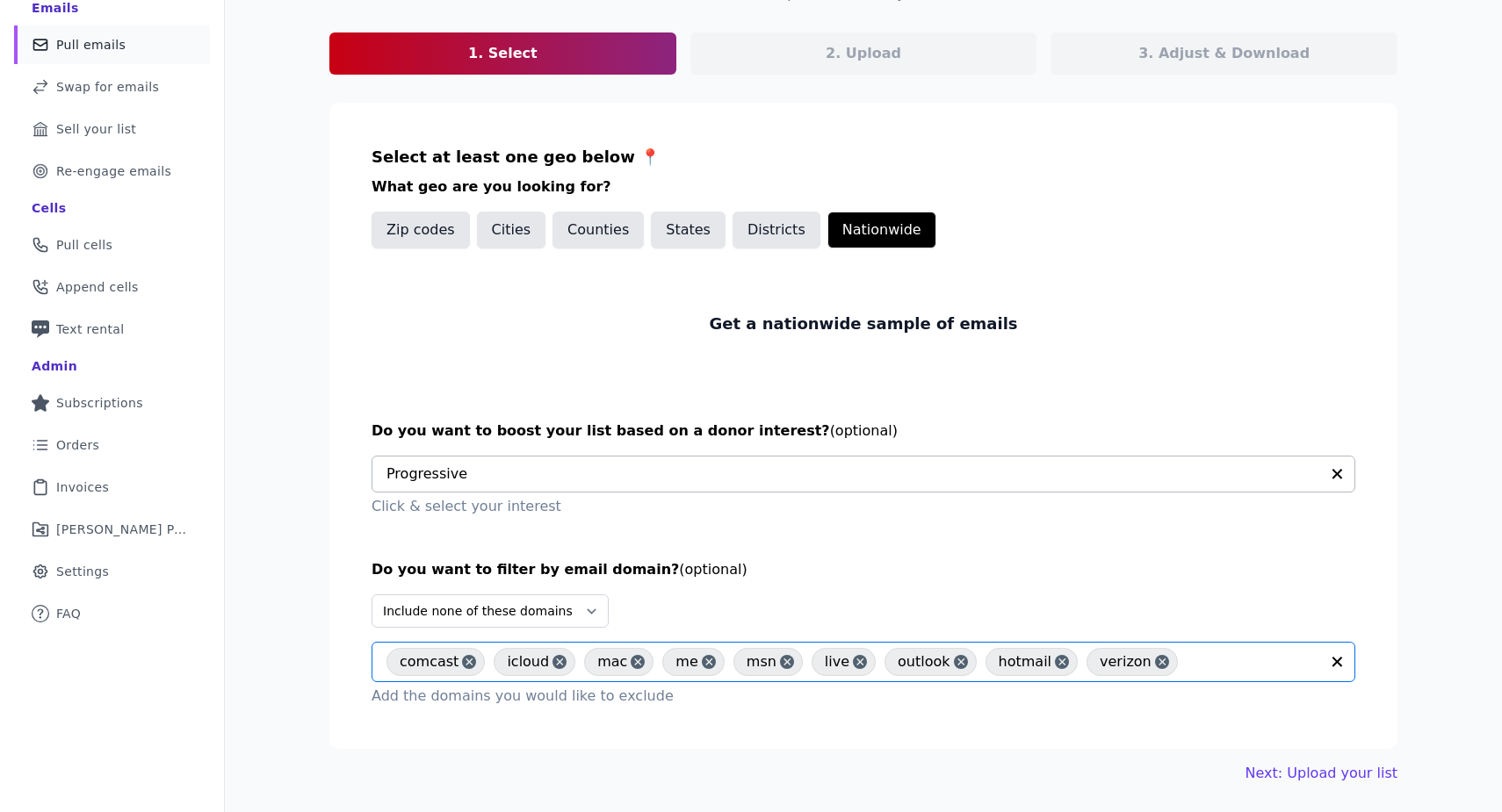
click at [1224, 667] on input "text" at bounding box center [1252, 661] width 133 height 21
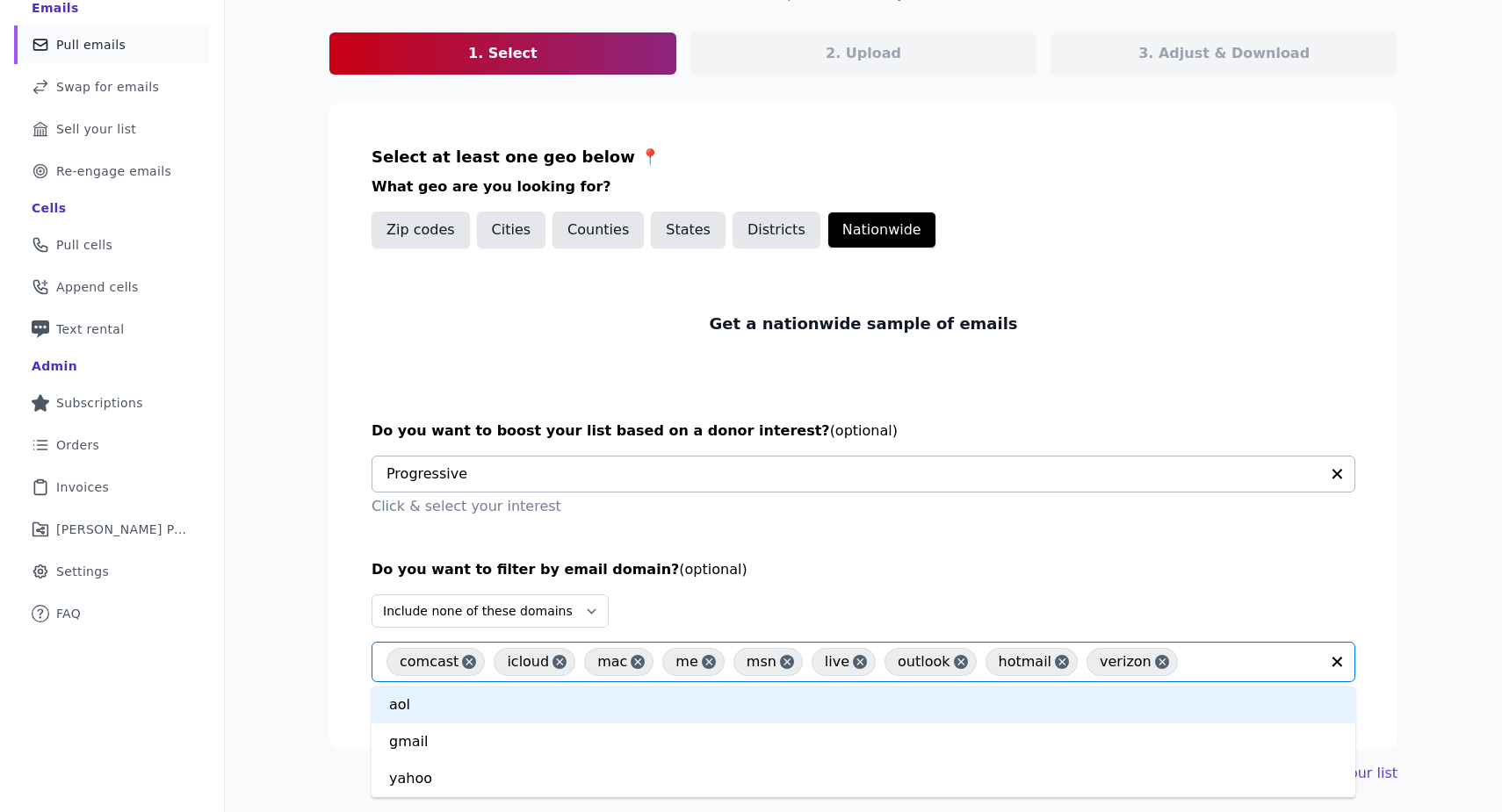
click at [1408, 590] on div "Let's find your perfect email list! Select parameters for your new list 1. Sele…" at bounding box center [863, 367] width 1124 height 888
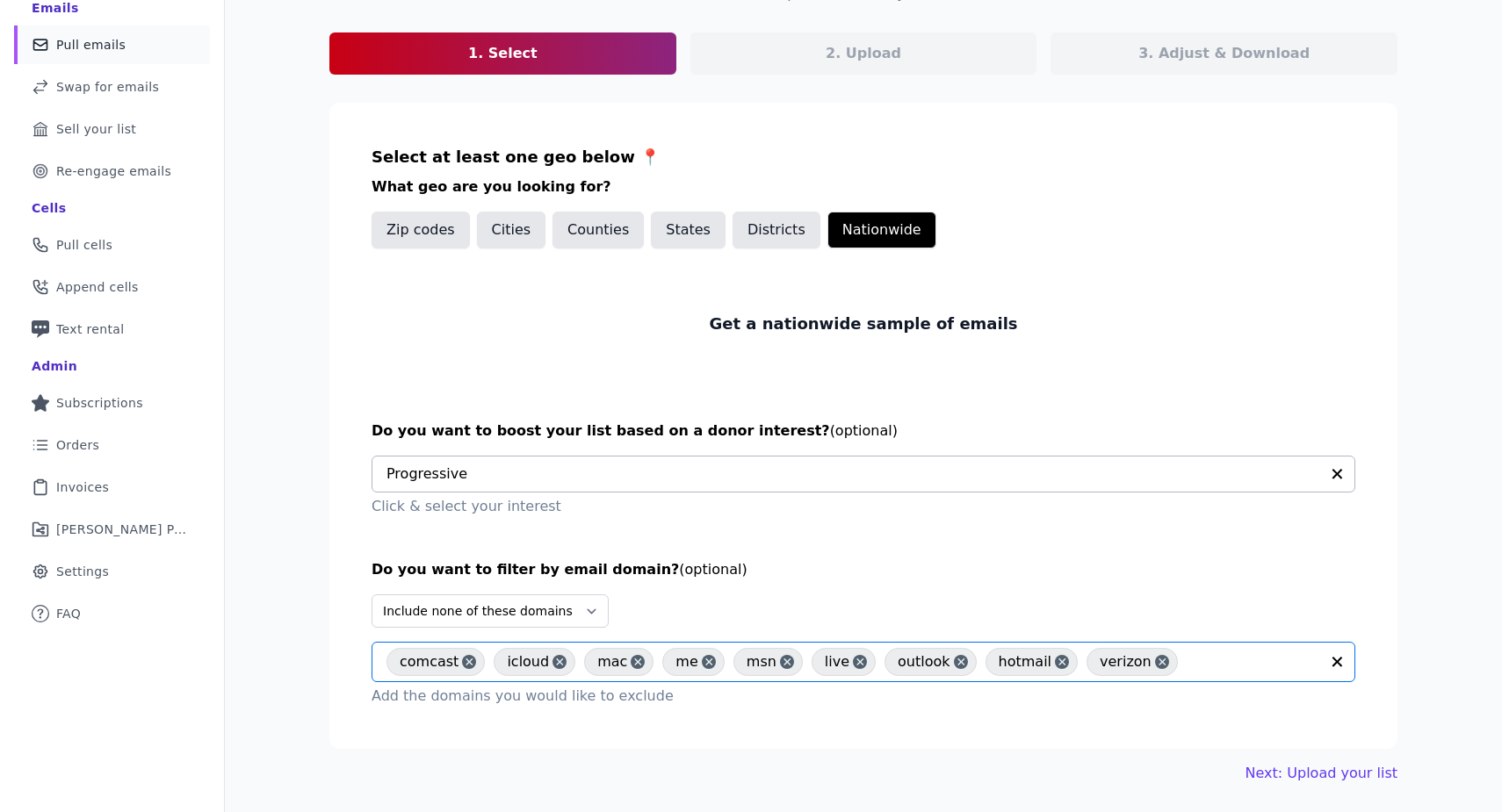
click at [1186, 663] on input "text" at bounding box center [1252, 661] width 133 height 21
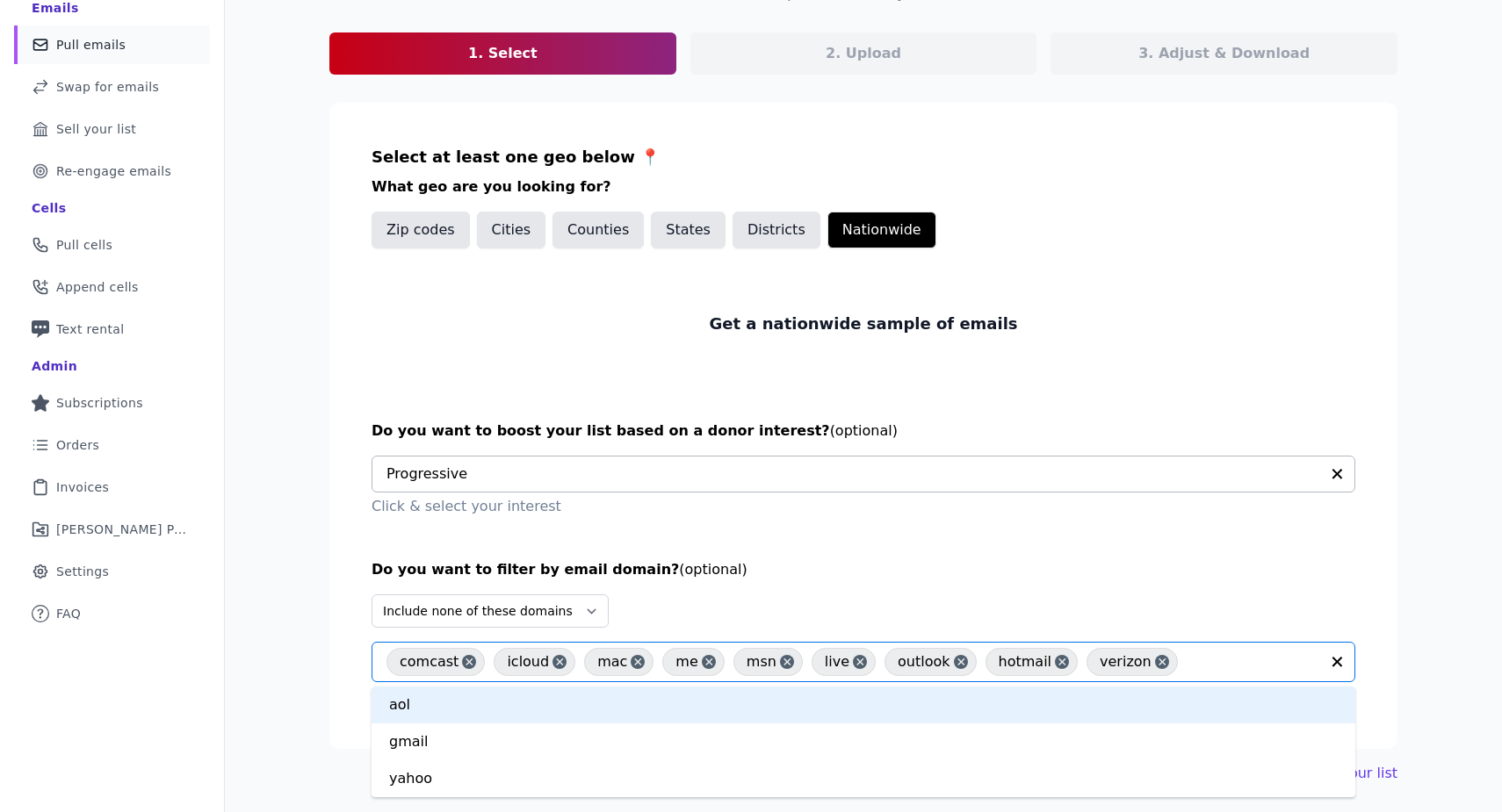
click at [1185, 583] on div "Do you want to filter by email domain? (optional) Select Include only these dom…" at bounding box center [863, 632] width 984 height 148
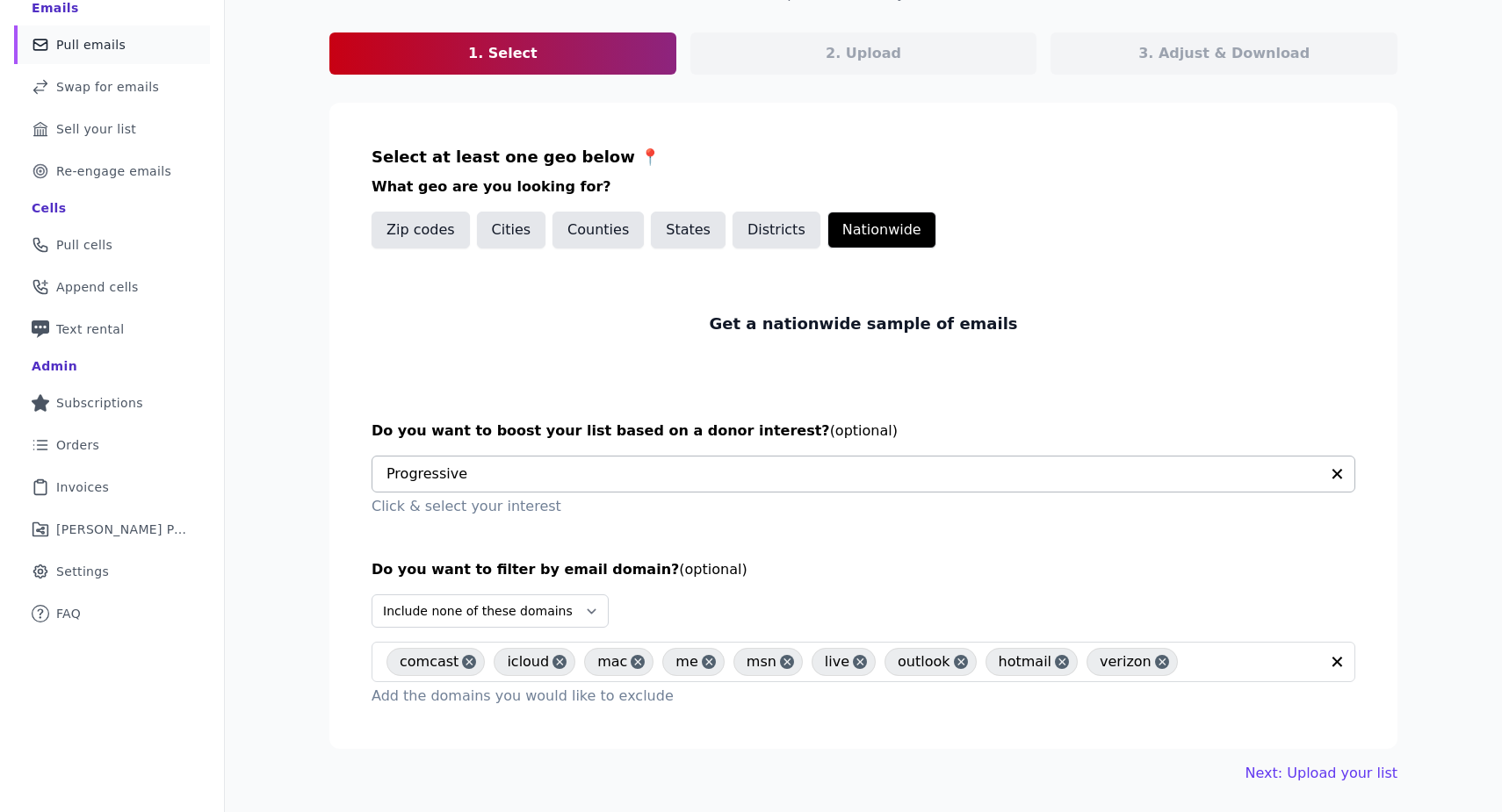
click at [1183, 548] on section "Select at least one geo below 📍 What geo are you looking for? Zip codes Cities …" at bounding box center [863, 426] width 1068 height 646
click at [1327, 771] on link "Next: Upload your list" at bounding box center [1320, 773] width 152 height 21
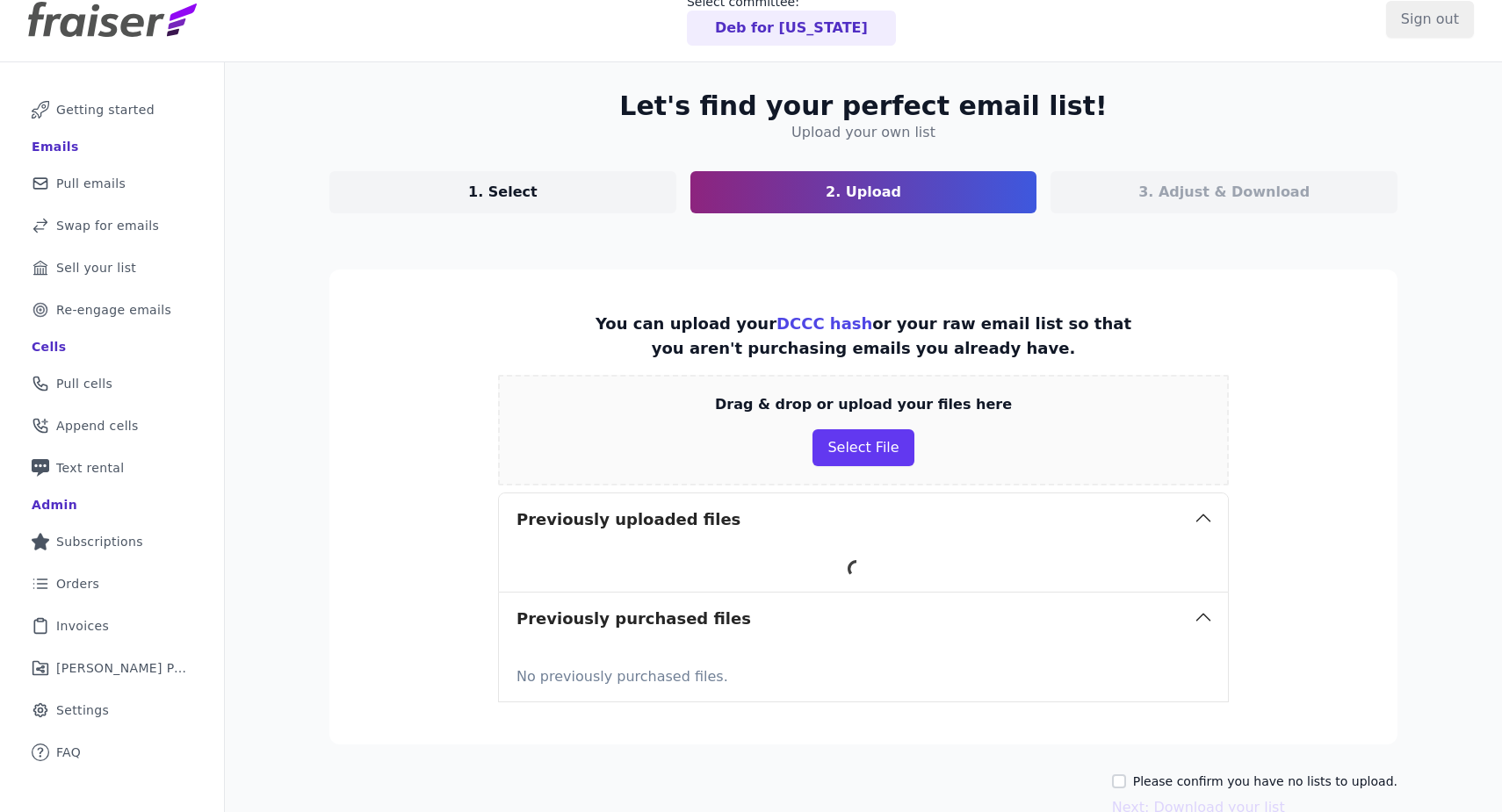
scroll to position [34, 0]
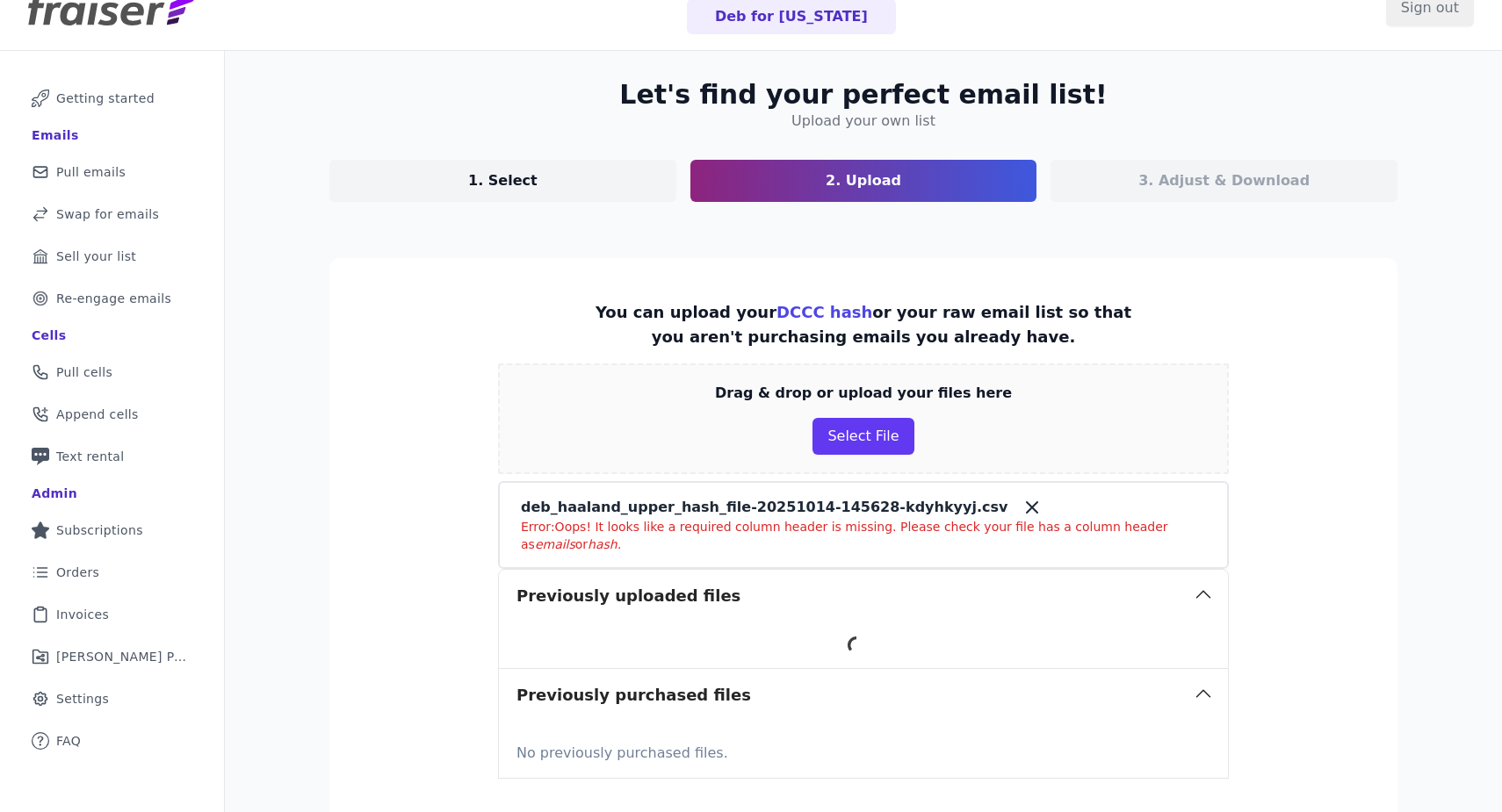
click at [1021, 510] on icon at bounding box center [1031, 507] width 21 height 21
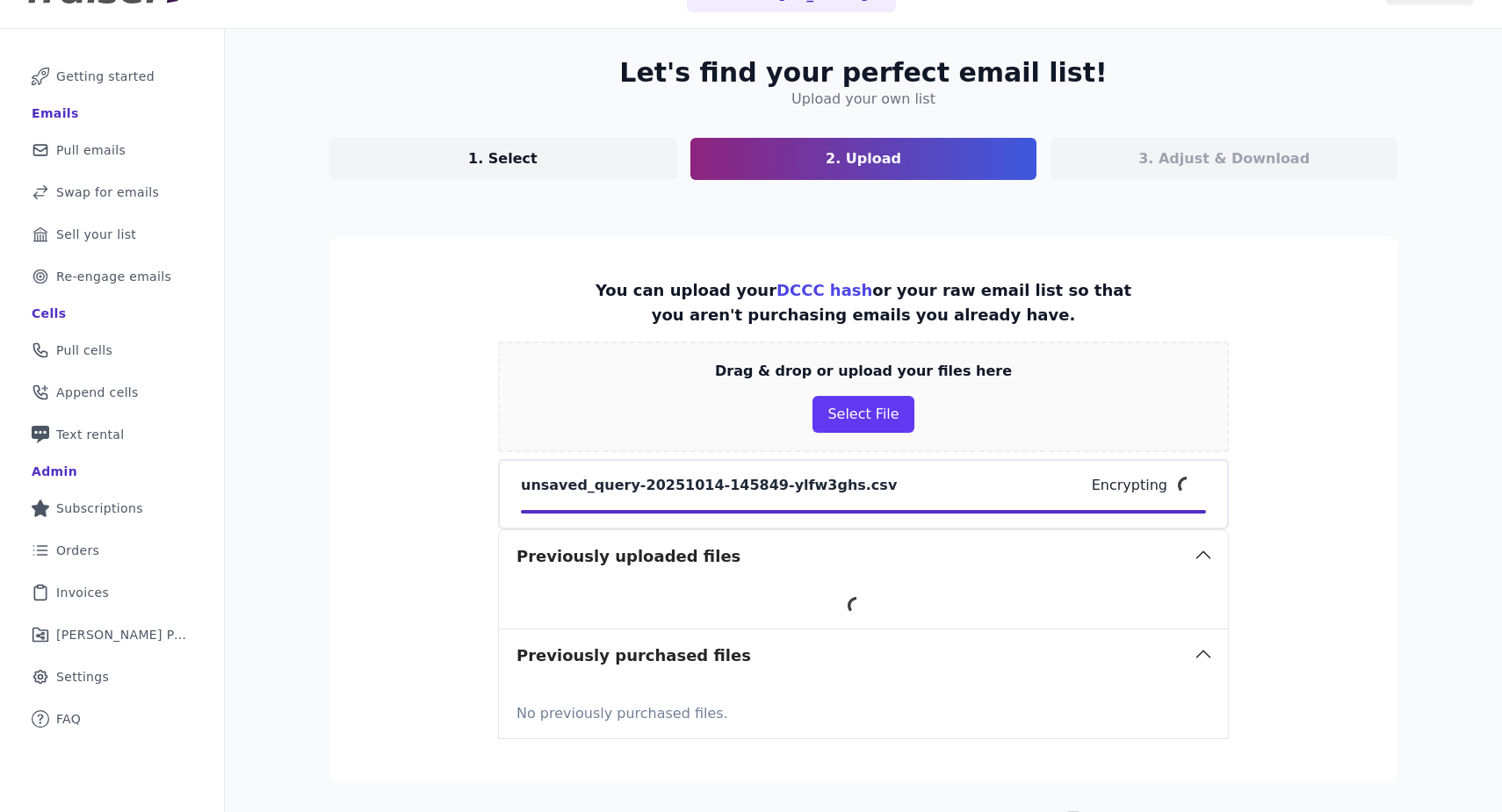
scroll to position [68, 0]
